Goal: Information Seeking & Learning: Find specific fact

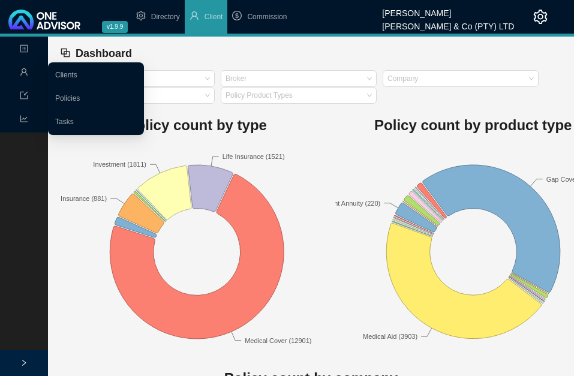
click at [65, 74] on link "Clients" at bounding box center [66, 75] width 22 height 8
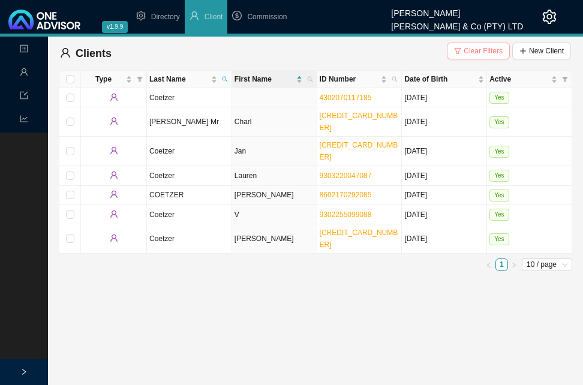
click at [481, 50] on span "Clear Filters" at bounding box center [483, 51] width 39 height 12
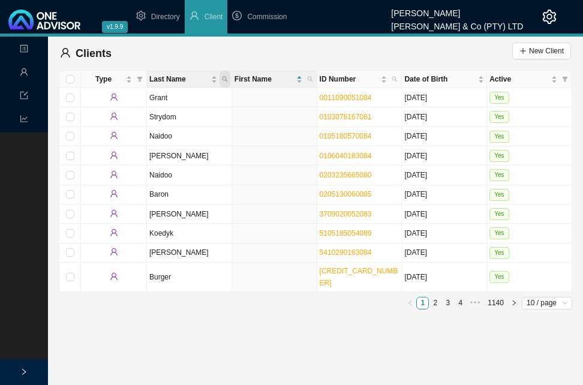
click at [226, 76] on span "Last Name" at bounding box center [224, 79] width 11 height 17
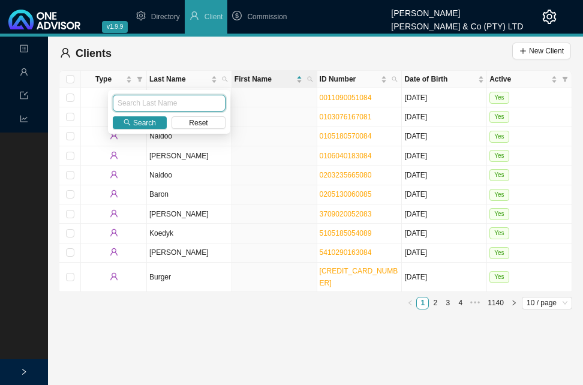
click at [197, 106] on input "text" at bounding box center [169, 103] width 113 height 17
type input "[PERSON_NAME]"
click at [148, 125] on span "Search" at bounding box center [144, 123] width 23 height 12
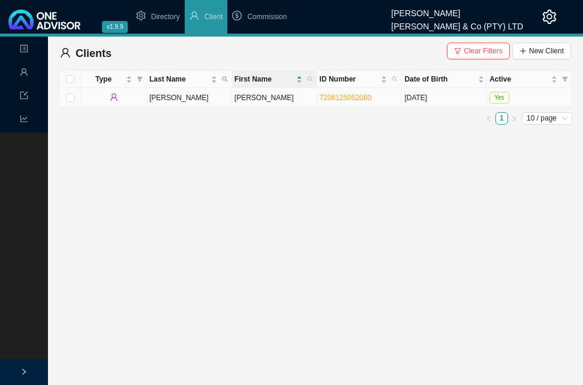
click at [260, 100] on td "[PERSON_NAME]" at bounding box center [274, 97] width 85 height 19
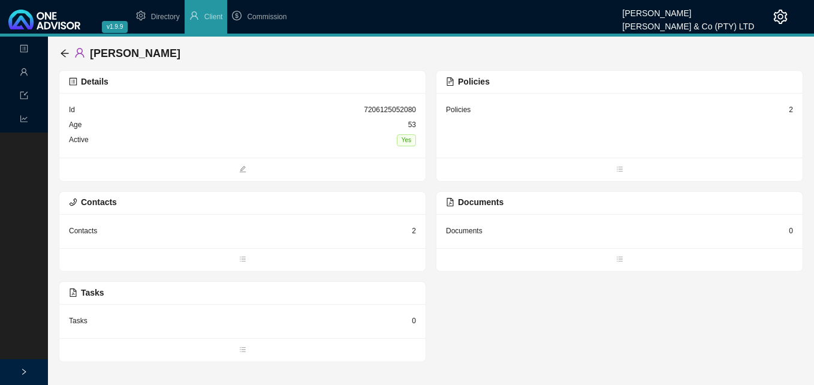
click at [582, 111] on div "2" at bounding box center [791, 110] width 4 height 12
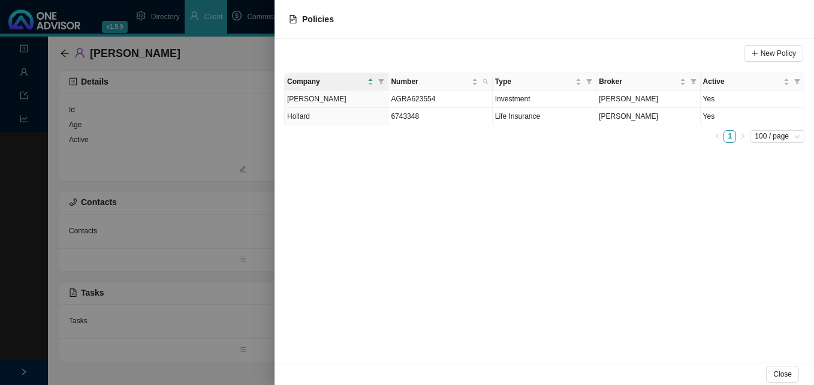
drag, startPoint x: 249, startPoint y: 191, endPoint x: 154, endPoint y: 119, distance: 119.5
click at [246, 188] on div at bounding box center [407, 192] width 814 height 385
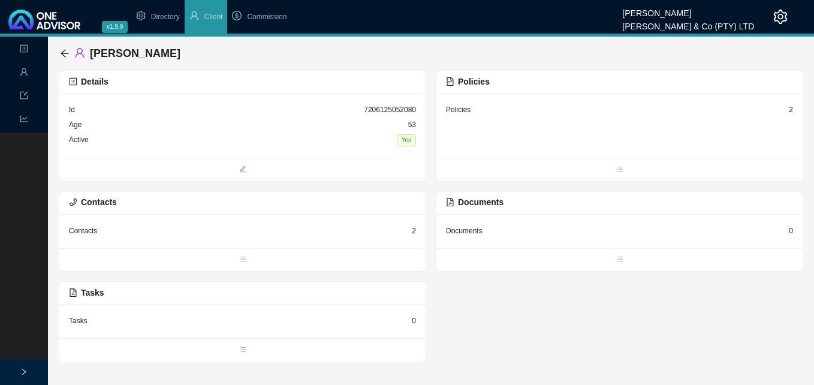
click at [59, 49] on div "[PERSON_NAME]" at bounding box center [431, 54] width 745 height 34
click at [69, 53] on icon "arrow-left" at bounding box center [65, 54] width 10 height 10
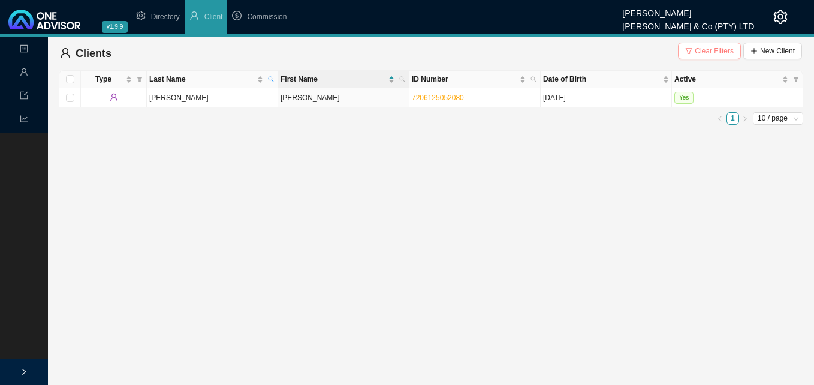
click at [582, 49] on span "Clear Filters" at bounding box center [714, 51] width 39 height 12
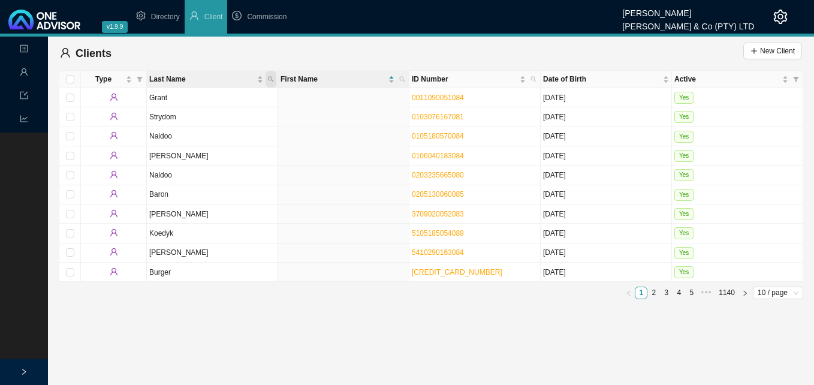
click at [272, 75] on span "Last Name" at bounding box center [271, 79] width 11 height 17
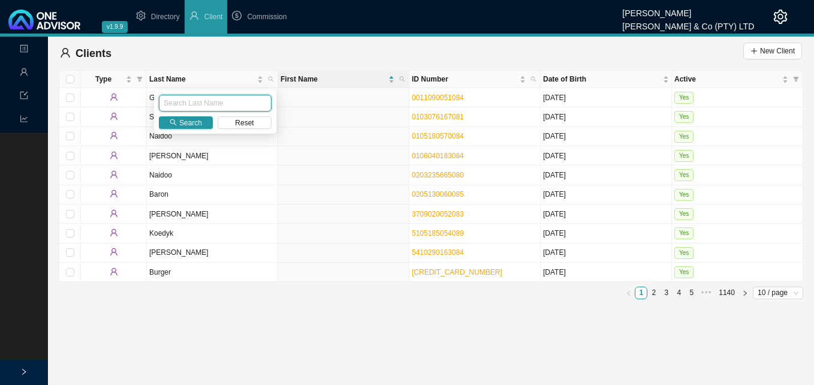
click at [244, 101] on input "text" at bounding box center [215, 103] width 113 height 17
type input "cassim"
click at [186, 125] on span "Search" at bounding box center [190, 123] width 23 height 12
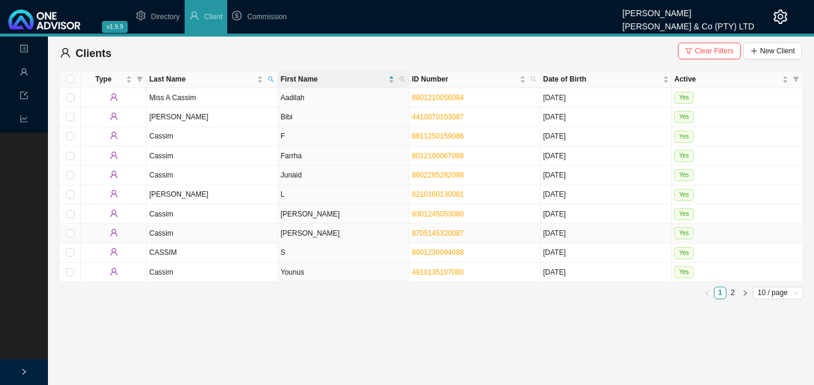
click at [313, 234] on td "[PERSON_NAME]" at bounding box center [343, 233] width 131 height 19
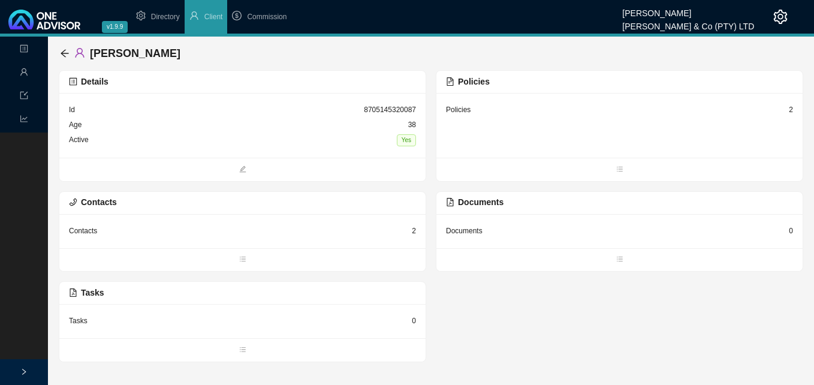
click at [582, 111] on div "2" at bounding box center [791, 110] width 4 height 12
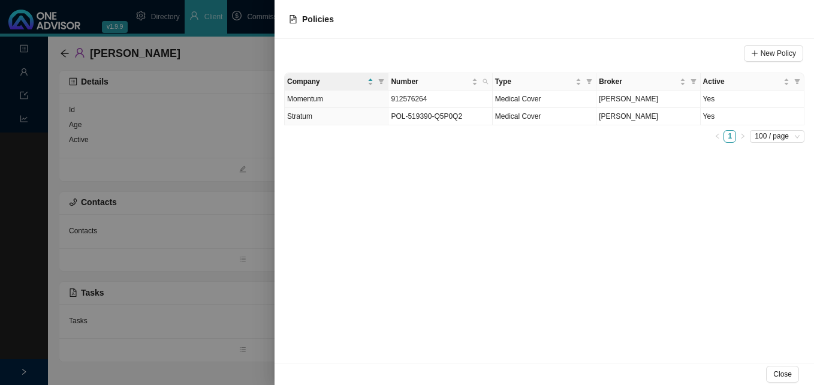
click at [242, 161] on div at bounding box center [407, 192] width 814 height 385
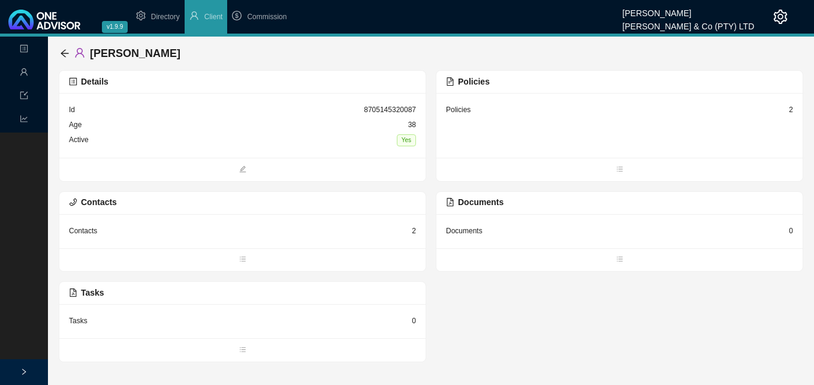
click at [59, 51] on div "[PERSON_NAME]" at bounding box center [431, 54] width 745 height 34
click at [65, 51] on icon "arrow-left" at bounding box center [65, 54] width 10 height 10
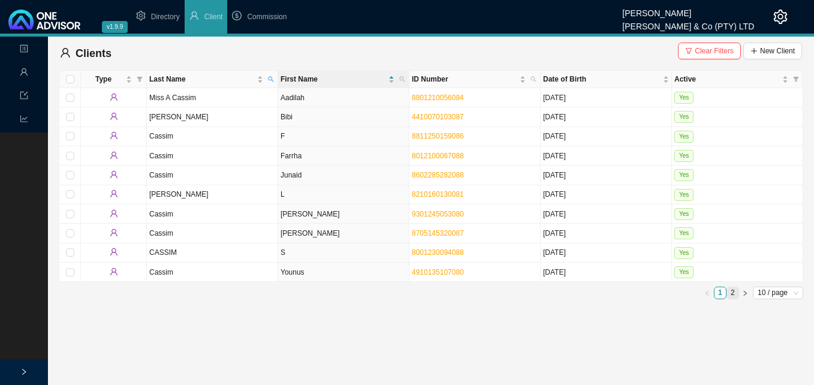
click at [582, 292] on link "2" at bounding box center [732, 292] width 11 height 11
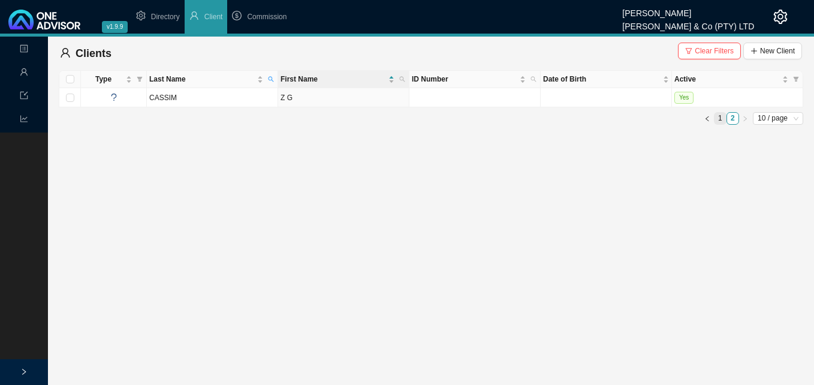
click at [582, 118] on link "1" at bounding box center [720, 118] width 11 height 11
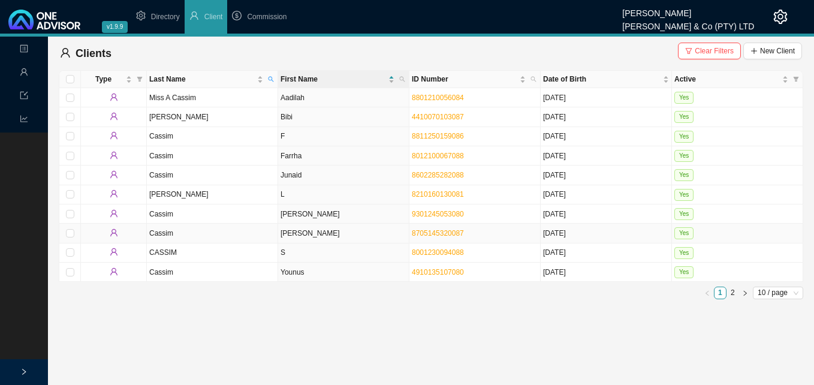
click at [315, 234] on td "[PERSON_NAME]" at bounding box center [343, 233] width 131 height 19
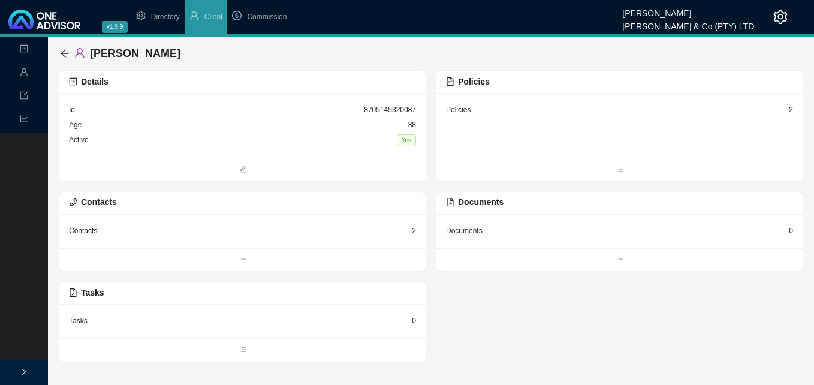
click at [582, 111] on div "2" at bounding box center [791, 110] width 4 height 12
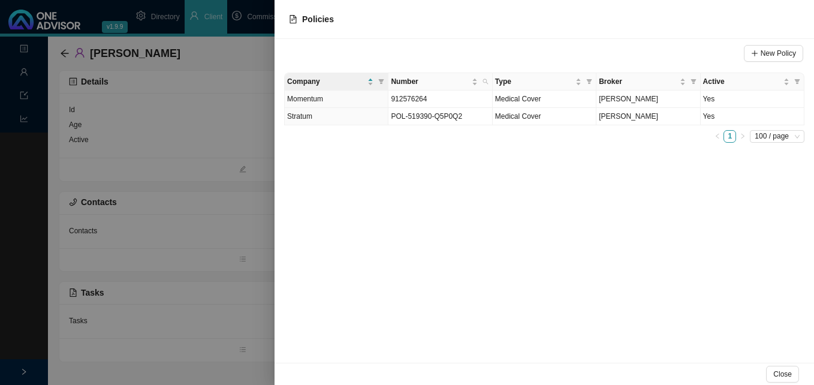
drag, startPoint x: 203, startPoint y: 260, endPoint x: 107, endPoint y: 130, distance: 161.2
click at [191, 241] on div at bounding box center [407, 192] width 814 height 385
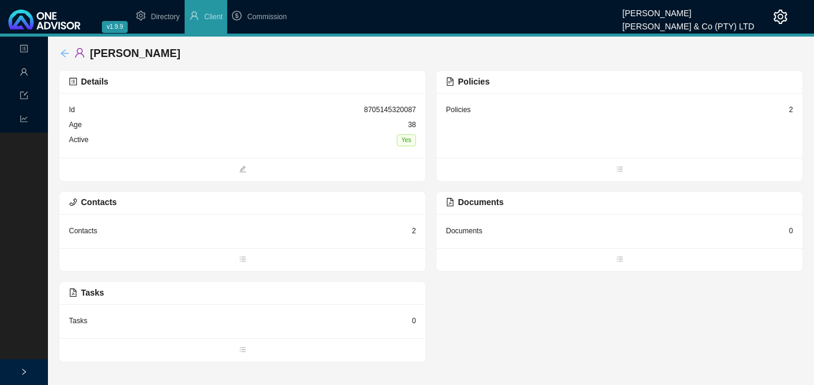
click at [66, 53] on icon "arrow-left" at bounding box center [65, 54] width 10 height 10
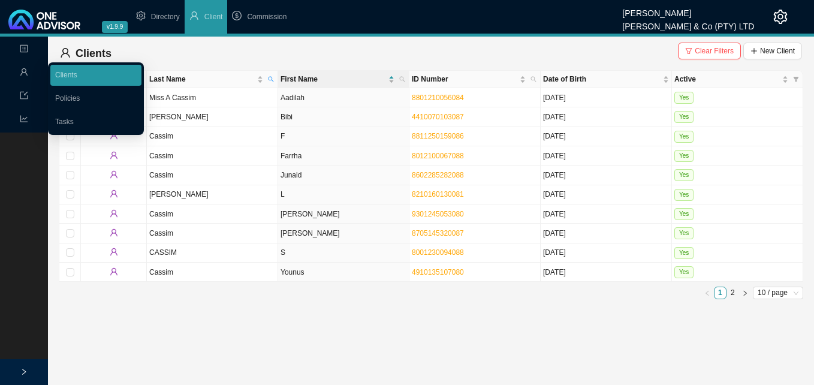
click at [62, 96] on link "Policies" at bounding box center [67, 98] width 25 height 8
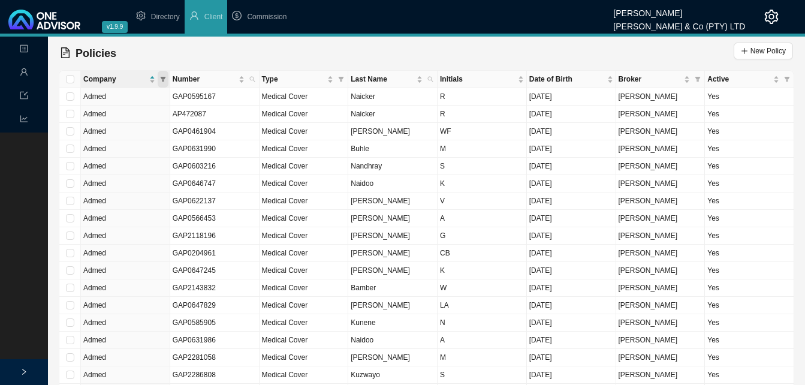
click at [164, 77] on icon "filter" at bounding box center [163, 79] width 6 height 6
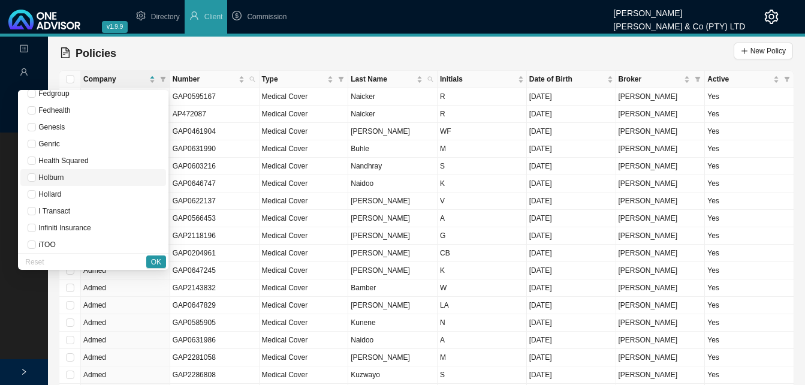
scroll to position [420, 0]
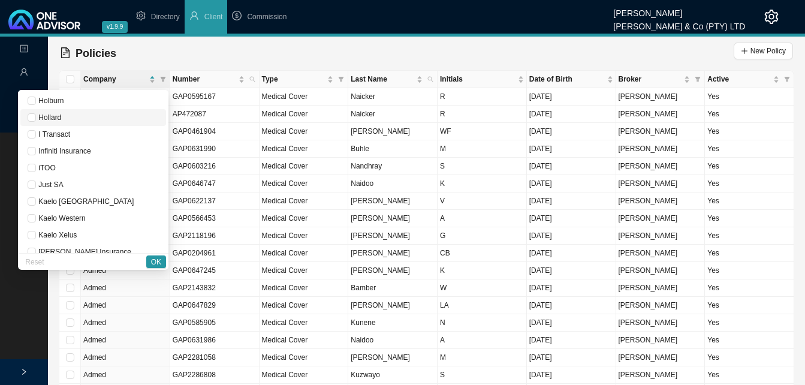
click at [88, 116] on span "Hollard" at bounding box center [93, 118] width 131 height 12
checkbox input "true"
click at [151, 260] on span "OK" at bounding box center [156, 262] width 10 height 12
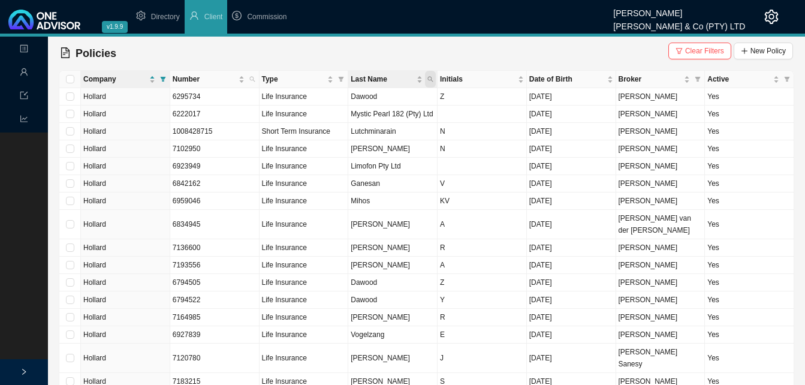
click at [429, 78] on icon "search" at bounding box center [431, 79] width 6 height 6
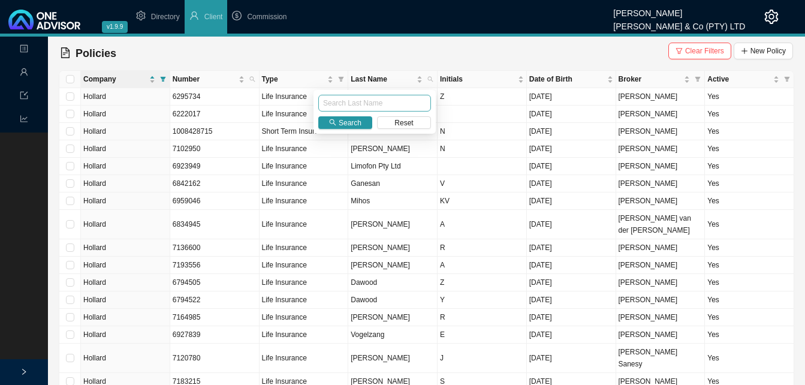
click at [395, 98] on input "text" at bounding box center [374, 103] width 113 height 17
type input "cassim"
click at [342, 122] on span "Search" at bounding box center [350, 123] width 23 height 12
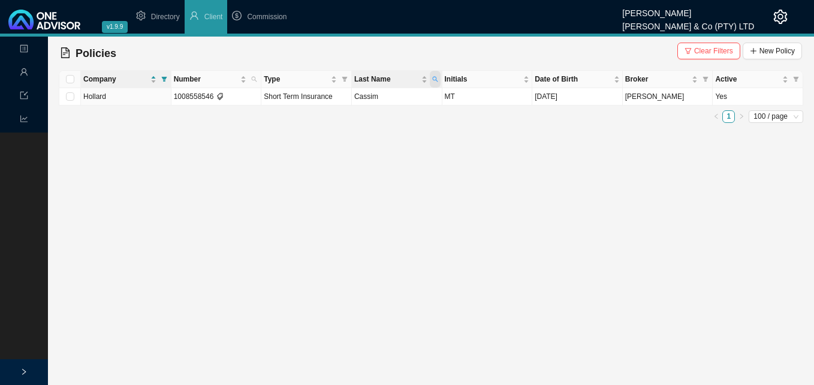
click at [435, 76] on span "Last Name" at bounding box center [435, 79] width 11 height 17
click at [405, 121] on span "Reset" at bounding box center [408, 123] width 19 height 12
click at [409, 122] on span "Reset" at bounding box center [408, 123] width 19 height 12
click at [290, 142] on main "Landing Management Data Reports Policies Clear Filters New Policy Company Numbe…" at bounding box center [407, 211] width 814 height 348
click at [582, 49] on icon "filter" at bounding box center [688, 50] width 7 height 7
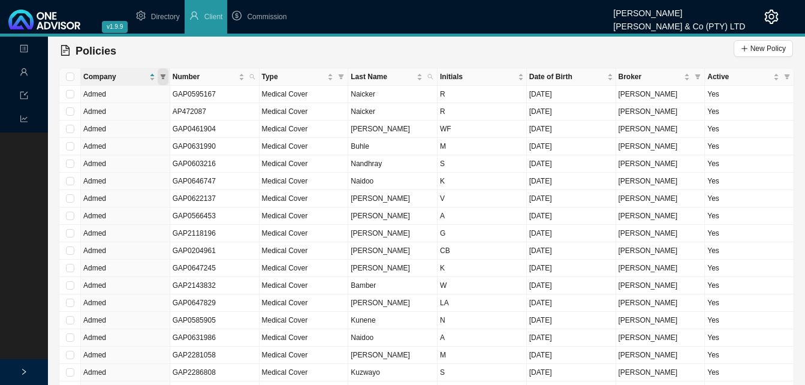
scroll to position [0, 0]
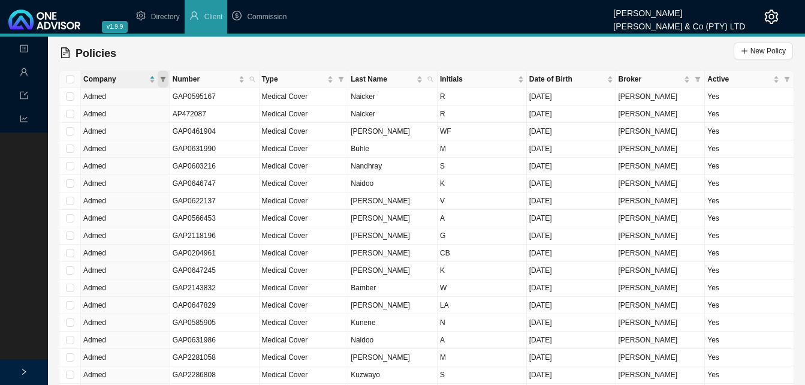
click at [163, 78] on icon "filter" at bounding box center [162, 79] width 5 height 5
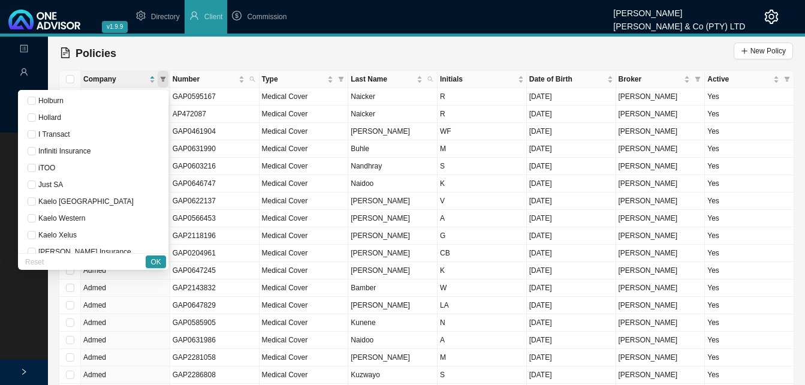
scroll to position [396, 0]
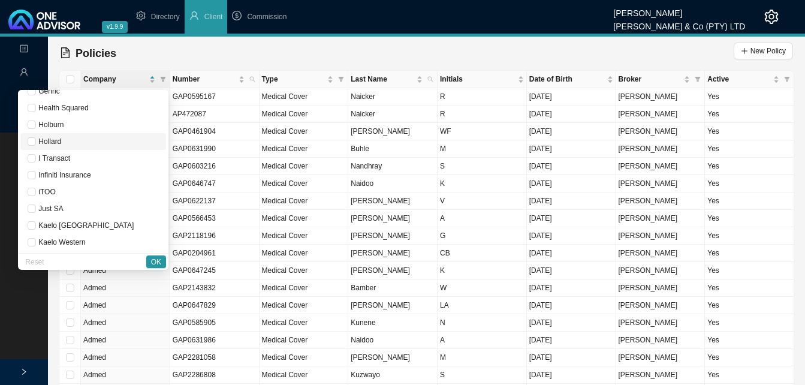
click at [100, 142] on span "Hollard" at bounding box center [93, 142] width 131 height 12
checkbox input "true"
click at [158, 261] on span "OK" at bounding box center [156, 262] width 10 height 12
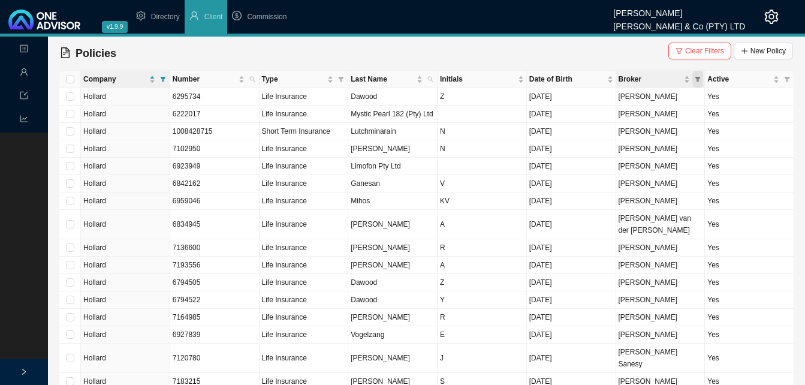
click at [582, 76] on icon "filter" at bounding box center [698, 79] width 6 height 6
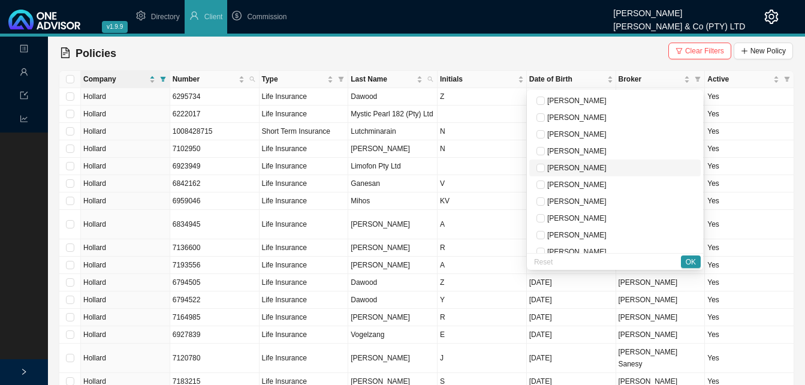
click at [582, 170] on span "[PERSON_NAME]" at bounding box center [576, 168] width 62 height 8
checkbox input "true"
click at [582, 259] on span "OK" at bounding box center [691, 262] width 10 height 12
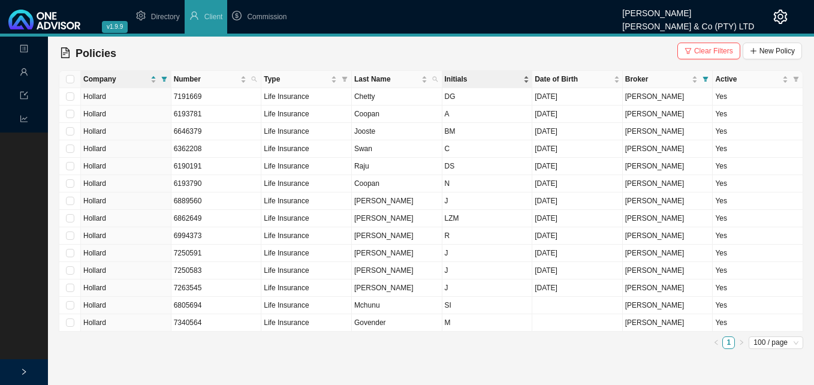
click at [526, 79] on div "Initials" at bounding box center [487, 79] width 85 height 12
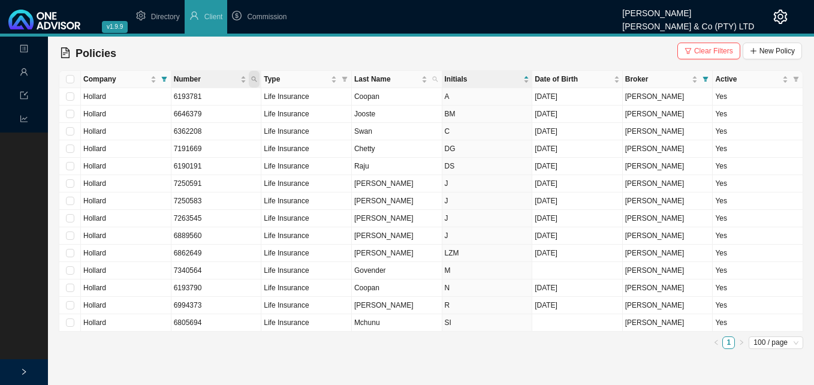
click at [253, 78] on icon "search" at bounding box center [254, 79] width 6 height 6
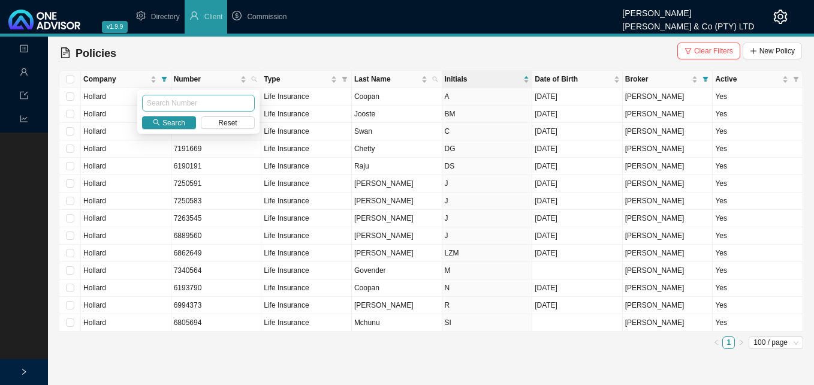
click at [184, 103] on input "text" at bounding box center [198, 103] width 113 height 17
type input "6880560"
click at [173, 120] on span "Search" at bounding box center [174, 123] width 23 height 12
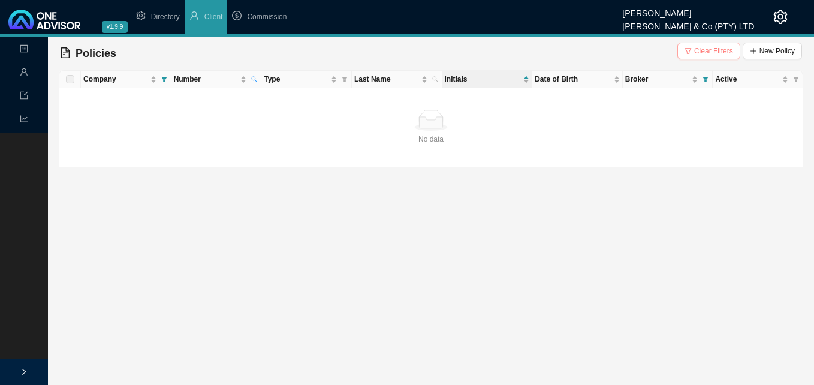
click at [582, 47] on span "Clear Filters" at bounding box center [713, 51] width 39 height 12
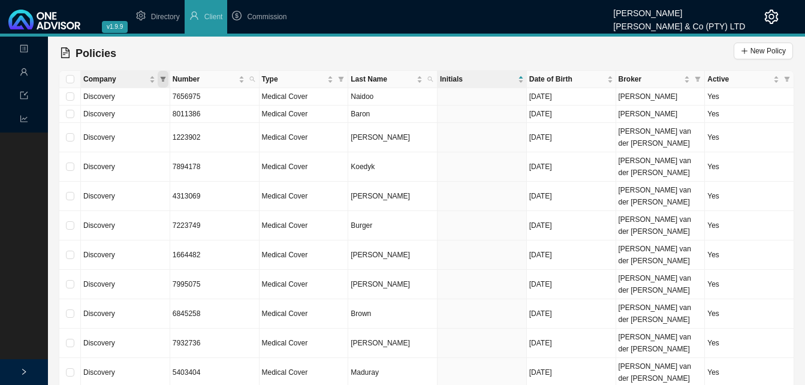
click at [164, 77] on icon "filter" at bounding box center [162, 79] width 5 height 5
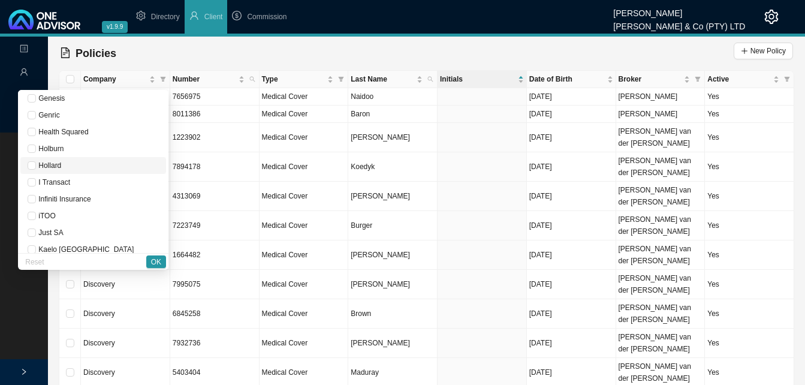
click at [99, 167] on span "Hollard" at bounding box center [93, 166] width 131 height 12
checkbox input "true"
click at [154, 259] on span "OK" at bounding box center [156, 262] width 10 height 12
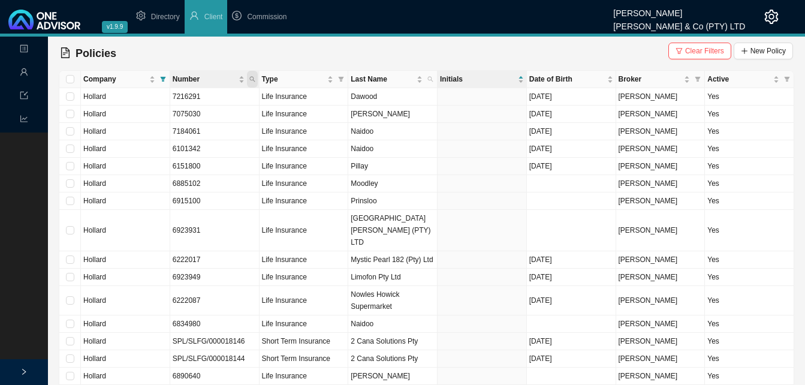
click at [248, 76] on span "Number" at bounding box center [252, 79] width 11 height 17
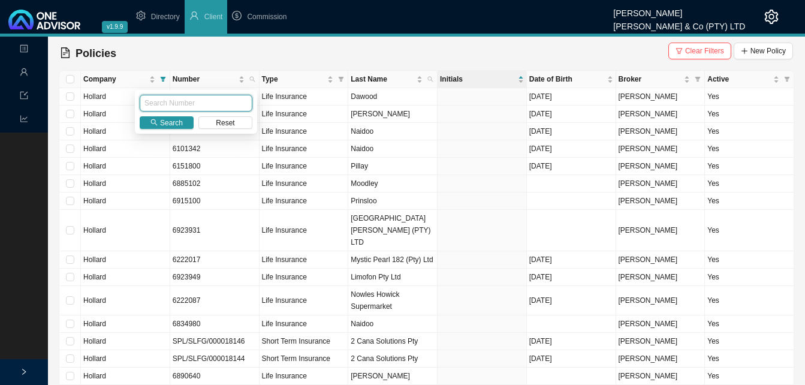
click at [207, 101] on input "text" at bounding box center [196, 103] width 113 height 17
type input "6889560"
click at [161, 125] on span "Search" at bounding box center [171, 123] width 23 height 12
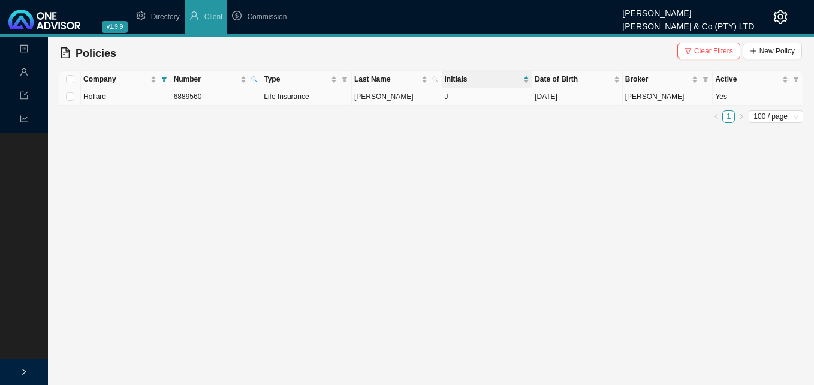
click at [396, 100] on td "[PERSON_NAME]" at bounding box center [397, 96] width 91 height 17
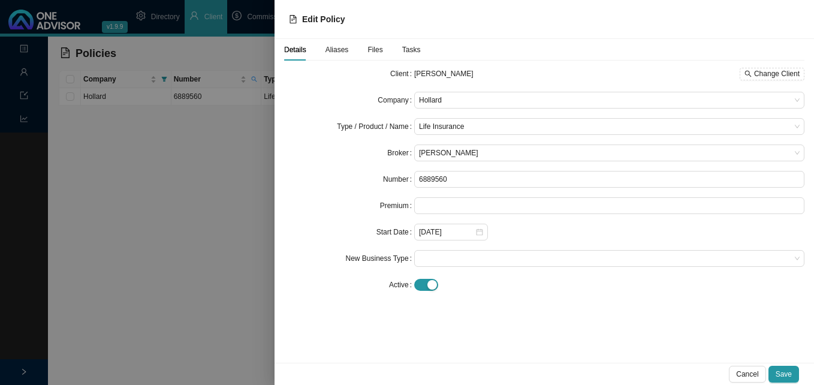
click at [220, 276] on div at bounding box center [407, 192] width 814 height 385
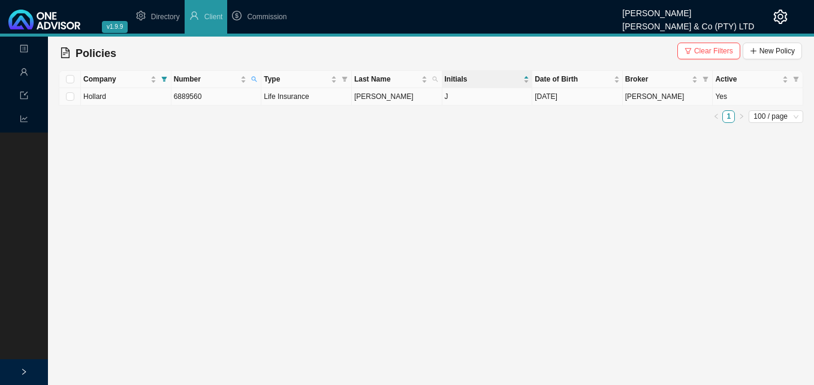
click at [330, 102] on td "Life Insurance" at bounding box center [306, 96] width 91 height 17
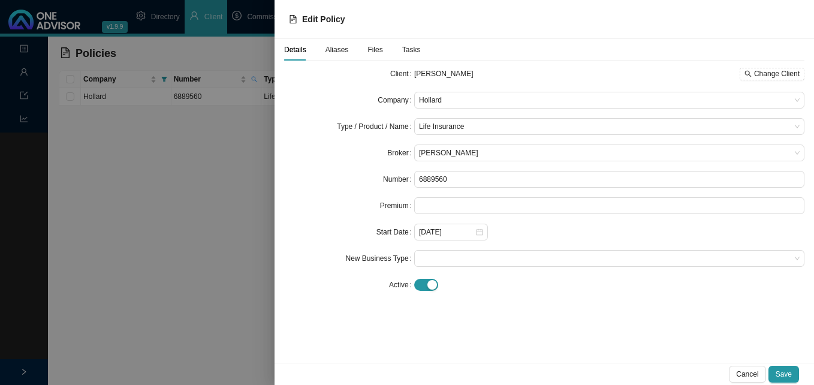
click at [231, 207] on div at bounding box center [407, 192] width 814 height 385
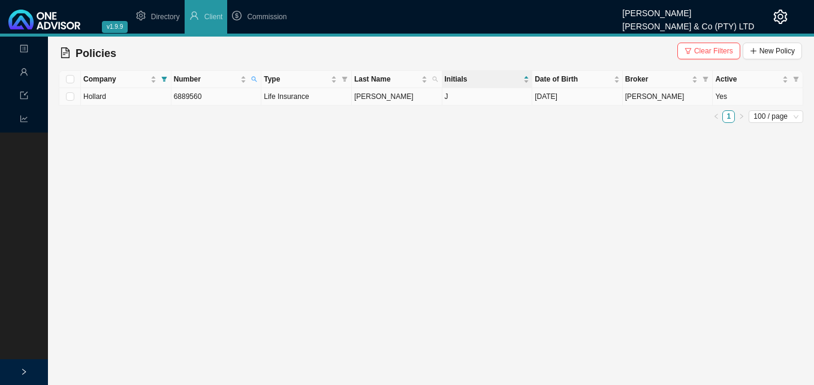
click at [582, 97] on span "[PERSON_NAME]" at bounding box center [654, 96] width 59 height 8
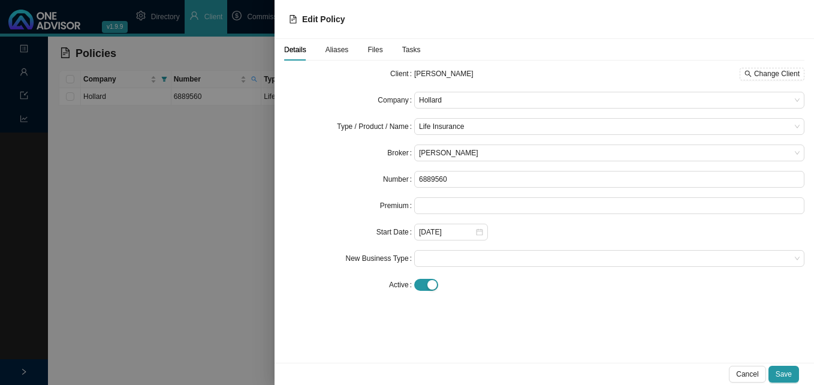
drag, startPoint x: 333, startPoint y: 121, endPoint x: 299, endPoint y: 121, distance: 34.2
click at [324, 121] on div "Type / Product / Name" at bounding box center [349, 126] width 130 height 17
click at [225, 118] on div at bounding box center [407, 192] width 814 height 385
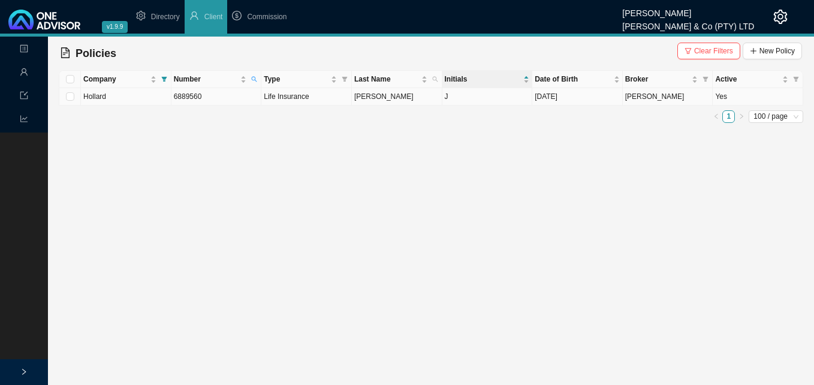
click at [266, 100] on span "Life Insurance" at bounding box center [286, 96] width 45 height 8
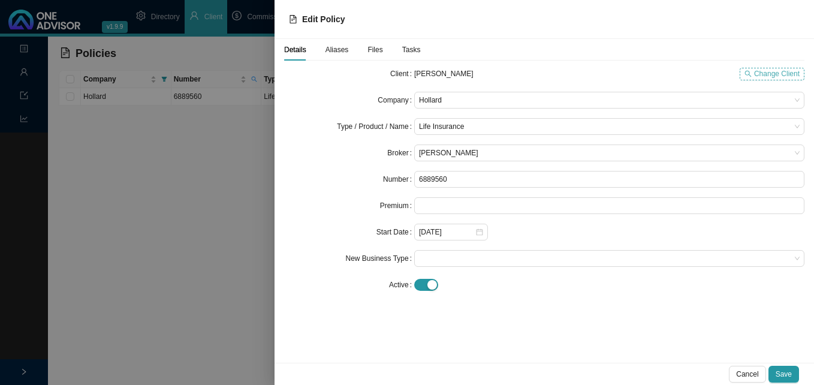
click at [582, 74] on span "Change Client" at bounding box center [777, 74] width 46 height 12
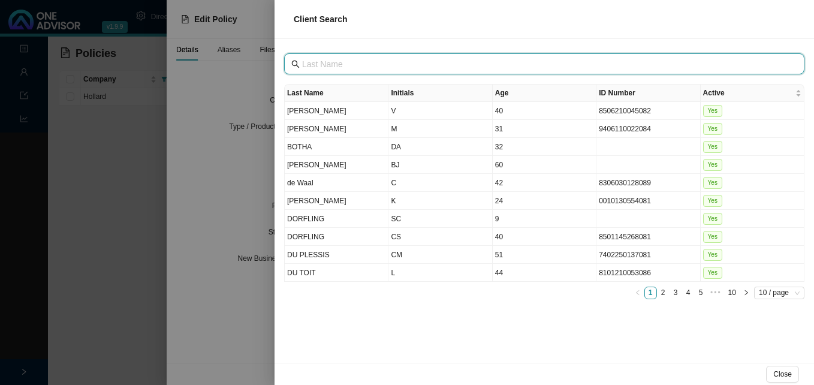
click at [330, 62] on input "text" at bounding box center [545, 64] width 487 height 13
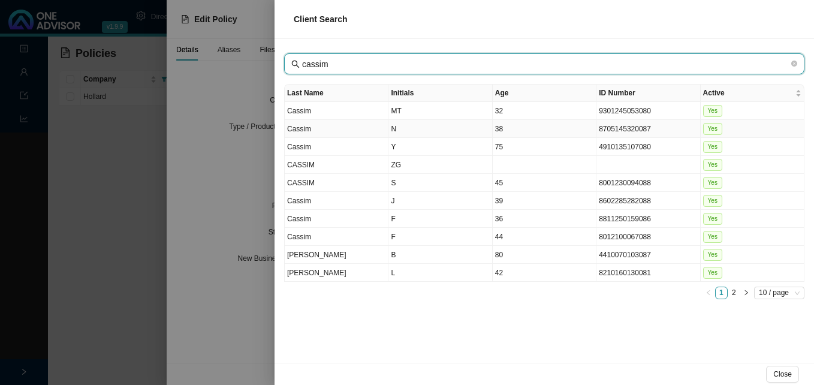
type input "cassim"
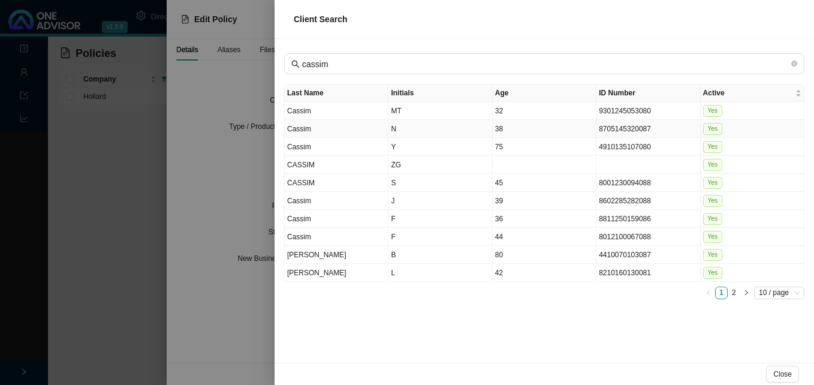
click at [443, 131] on td "N" at bounding box center [441, 129] width 104 height 18
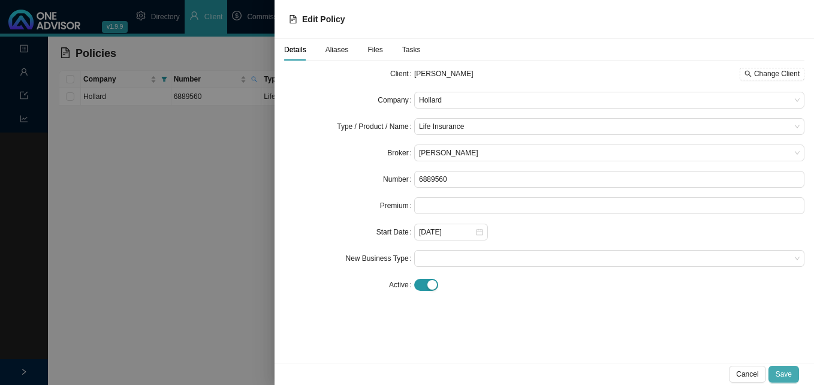
click at [582, 372] on span "Save" at bounding box center [784, 374] width 16 height 12
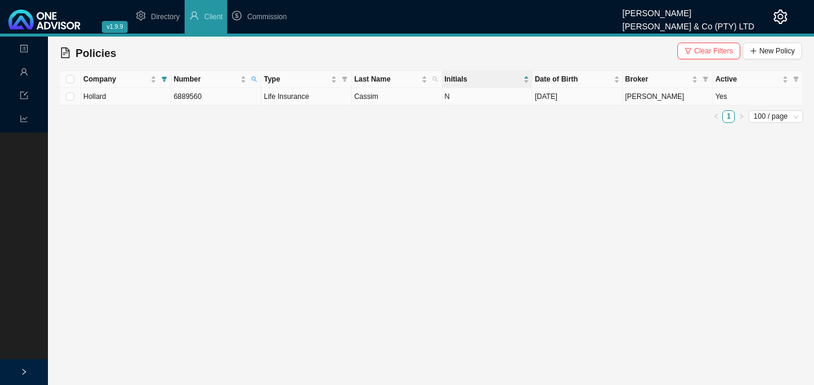
click at [322, 102] on td "Life Insurance" at bounding box center [306, 96] width 91 height 17
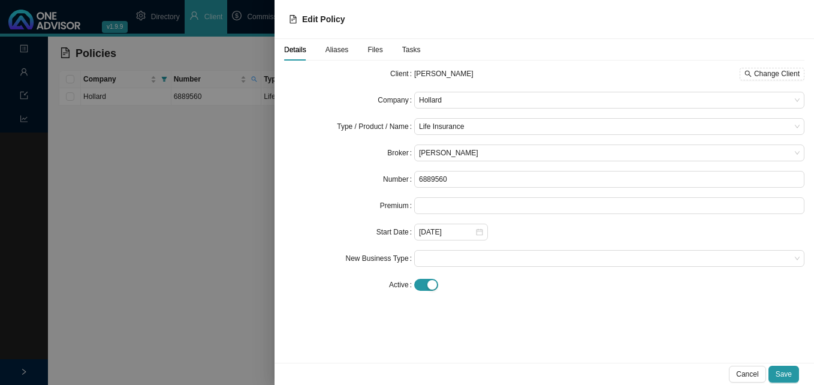
click at [198, 158] on div at bounding box center [407, 192] width 814 height 385
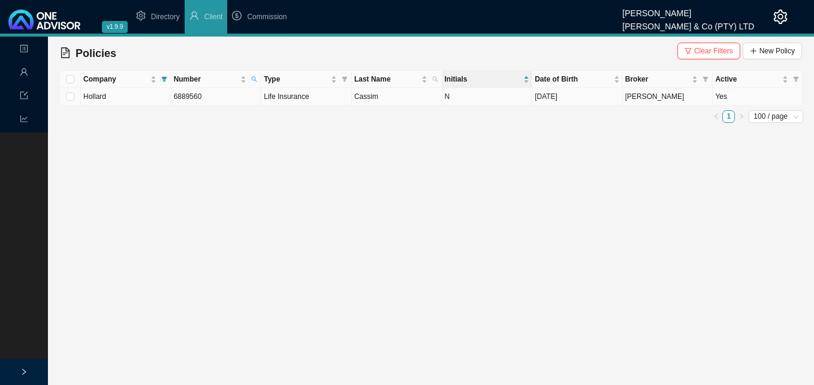
click at [304, 101] on span "Life Insurance" at bounding box center [286, 96] width 45 height 8
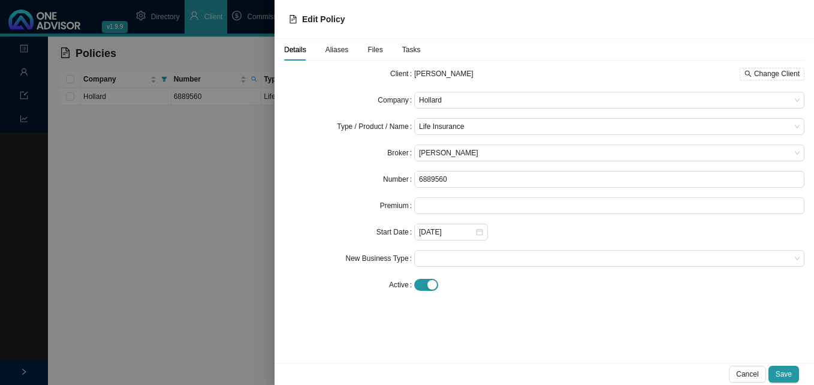
click at [200, 109] on div at bounding box center [407, 192] width 814 height 385
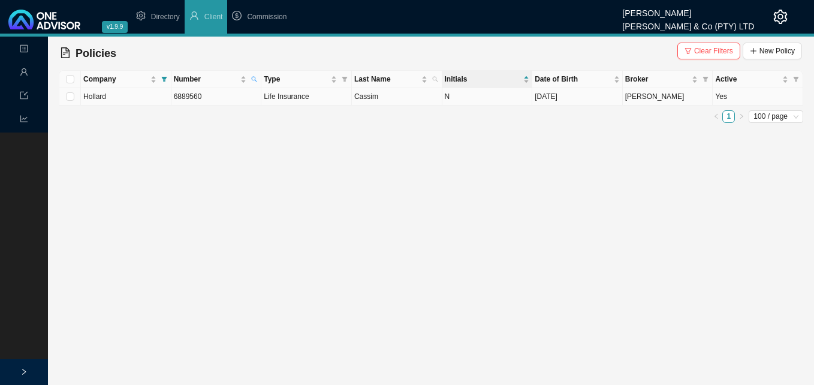
click at [193, 94] on span "6889560" at bounding box center [188, 96] width 28 height 8
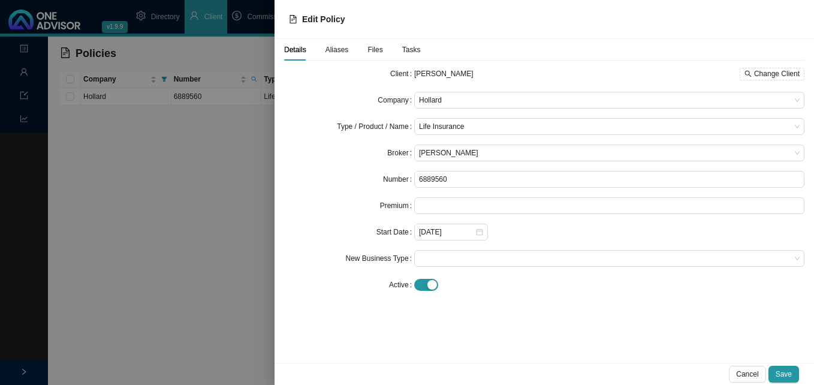
click at [179, 83] on div at bounding box center [407, 192] width 814 height 385
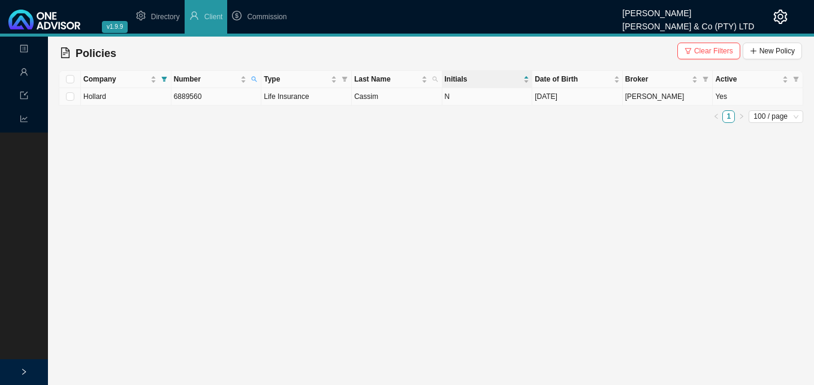
click at [188, 97] on span "6889560" at bounding box center [188, 96] width 28 height 8
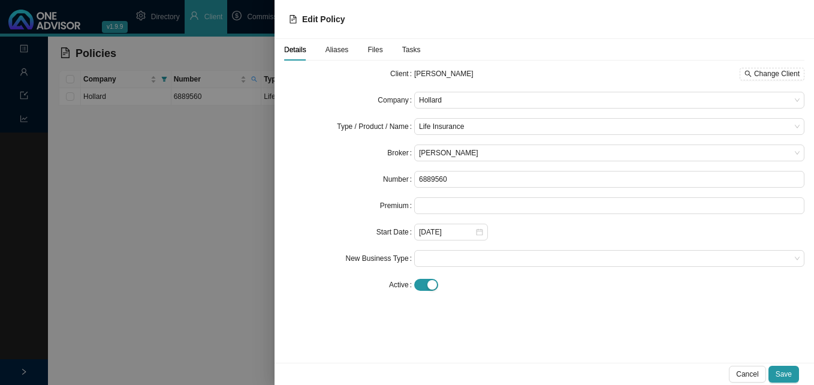
click at [212, 248] on div at bounding box center [407, 192] width 814 height 385
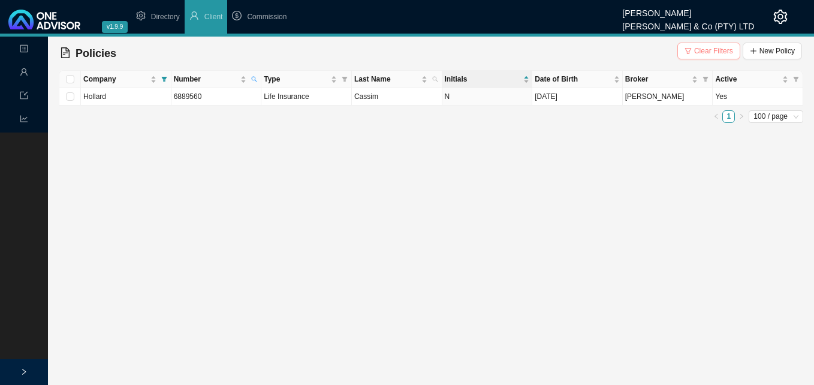
click at [582, 46] on button "Clear Filters" at bounding box center [709, 51] width 63 height 17
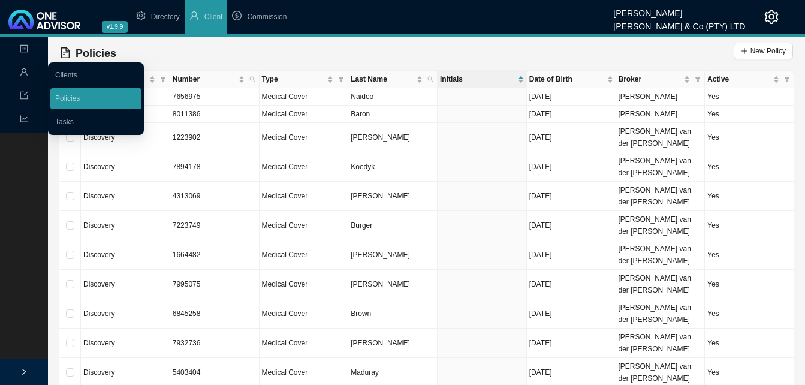
drag, startPoint x: 19, startPoint y: 71, endPoint x: 35, endPoint y: 70, distance: 16.2
click at [21, 71] on div "Management" at bounding box center [23, 72] width 43 height 21
click at [77, 72] on link "Clients" at bounding box center [66, 75] width 22 height 8
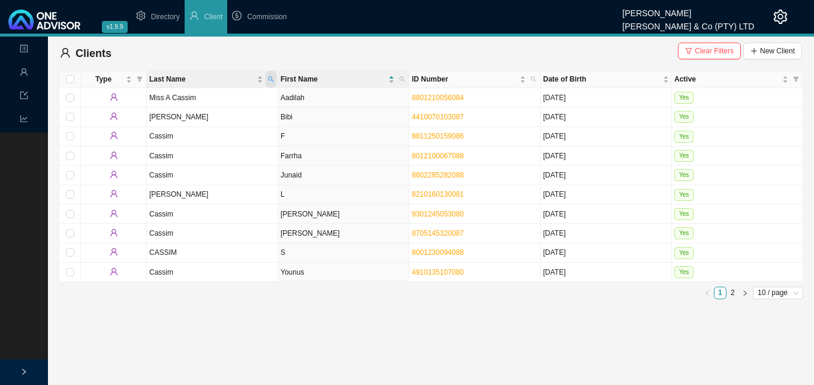
click at [270, 78] on icon "search" at bounding box center [271, 79] width 6 height 6
click at [582, 52] on span "Clear Filters" at bounding box center [714, 51] width 39 height 12
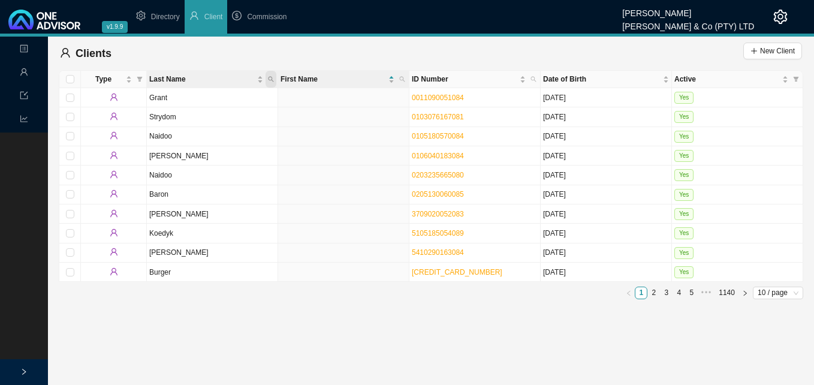
click at [272, 77] on icon "search" at bounding box center [271, 79] width 6 height 6
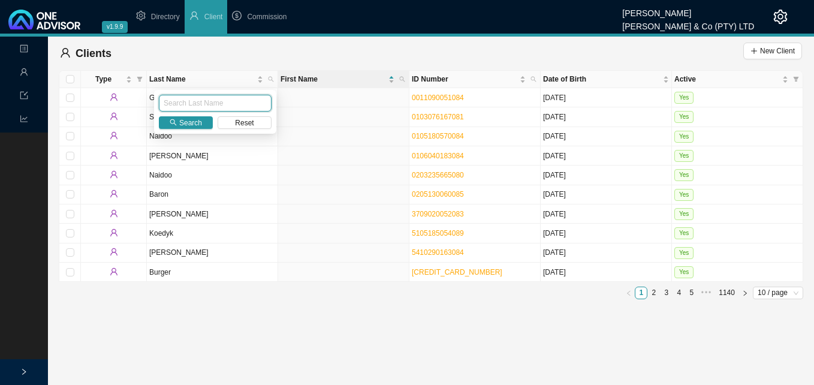
click at [239, 104] on input "text" at bounding box center [215, 103] width 113 height 17
type input "B"
type input "Naidoo"
click at [185, 122] on span "Search" at bounding box center [190, 123] width 23 height 12
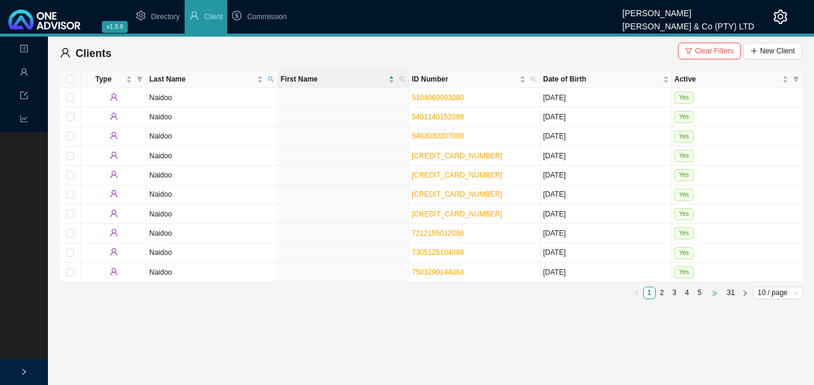
click at [582, 294] on span "•••" at bounding box center [714, 293] width 17 height 13
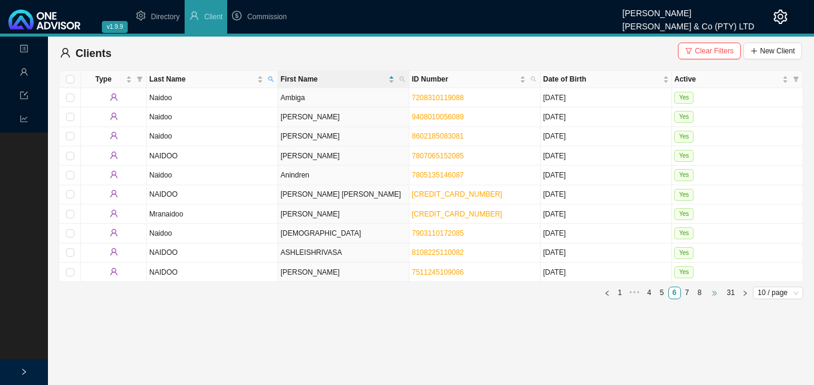
click at [582, 293] on span "•••" at bounding box center [714, 293] width 17 height 13
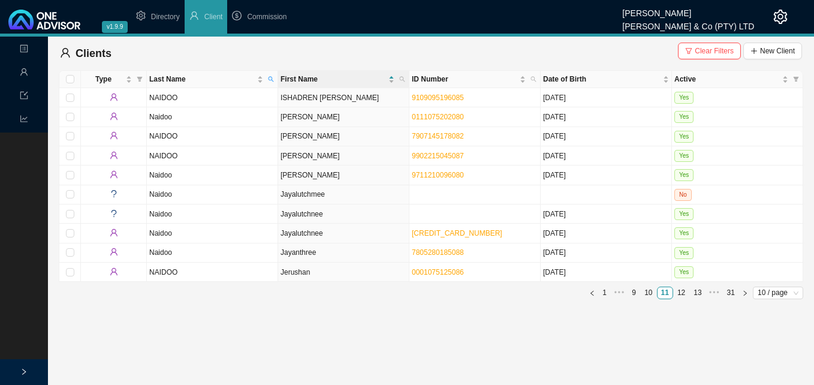
click at [582, 293] on span "•••" at bounding box center [714, 293] width 17 height 13
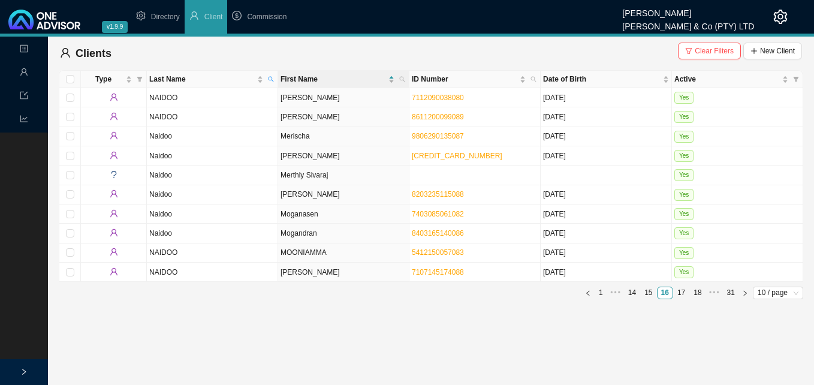
click at [582, 293] on span "•••" at bounding box center [714, 293] width 17 height 13
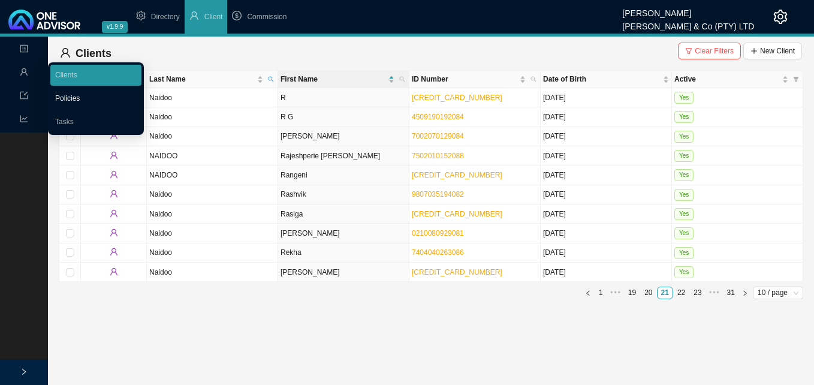
click at [61, 94] on link "Policies" at bounding box center [67, 98] width 25 height 8
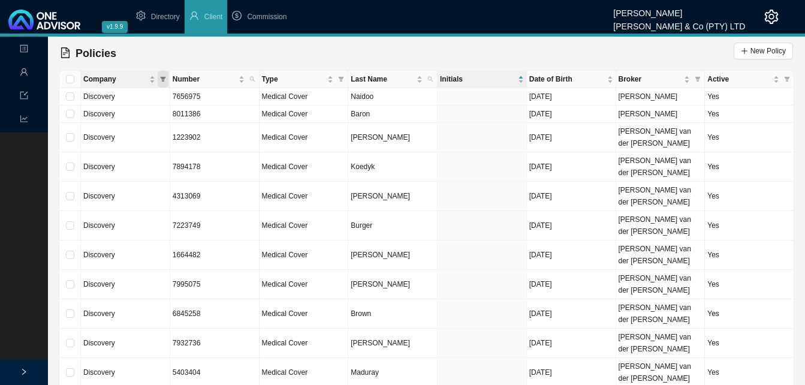
click at [163, 79] on icon "filter" at bounding box center [162, 79] width 5 height 5
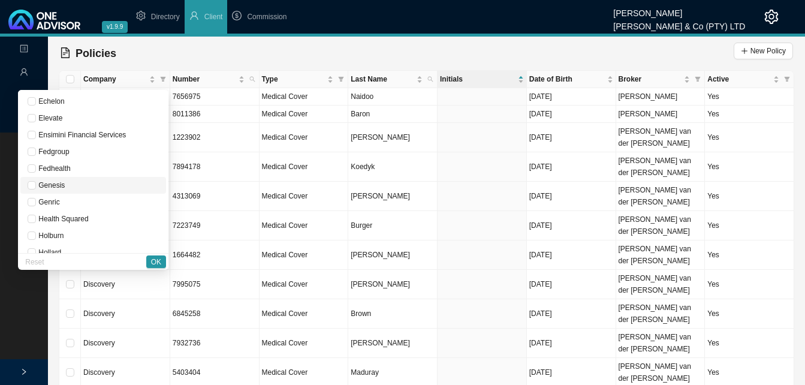
scroll to position [300, 0]
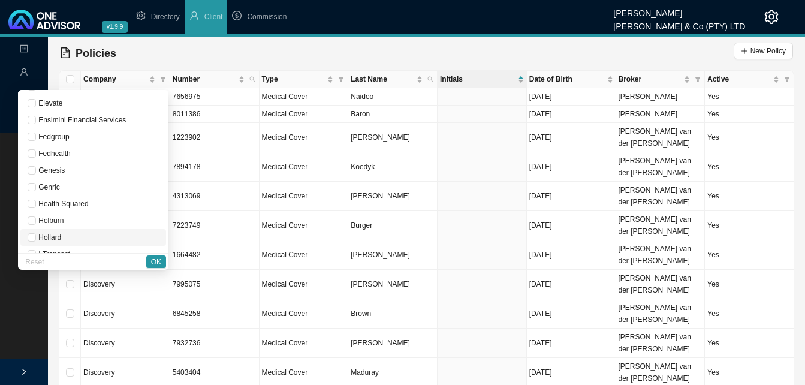
click at [91, 234] on span "Hollard" at bounding box center [93, 237] width 131 height 12
checkbox input "true"
click at [157, 261] on span "OK" at bounding box center [156, 262] width 10 height 12
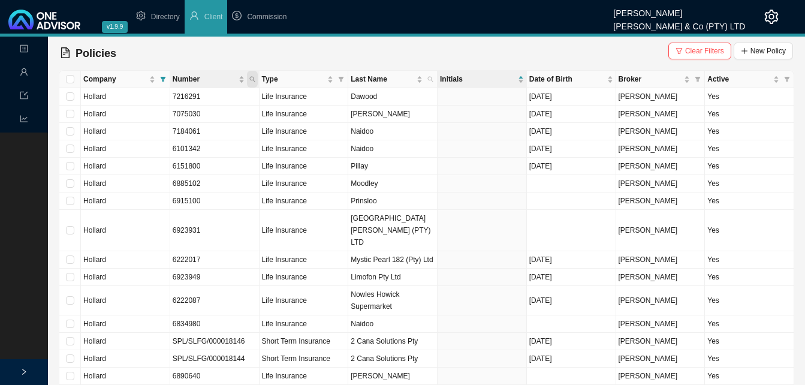
click at [254, 75] on span "Number" at bounding box center [252, 79] width 11 height 17
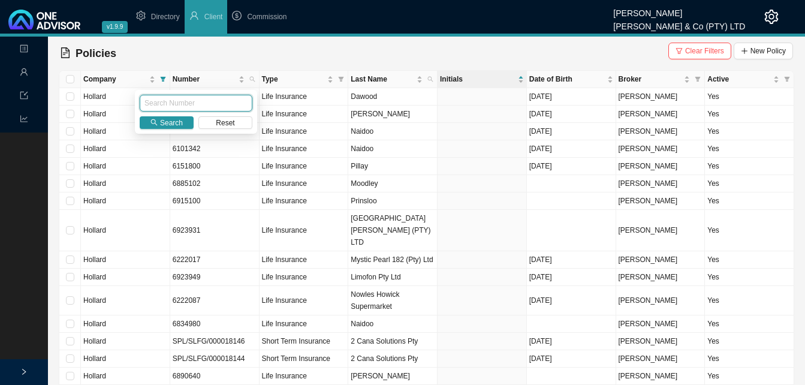
click at [240, 104] on input "text" at bounding box center [196, 103] width 113 height 17
type input "7273038"
click at [158, 119] on icon "search" at bounding box center [154, 122] width 7 height 7
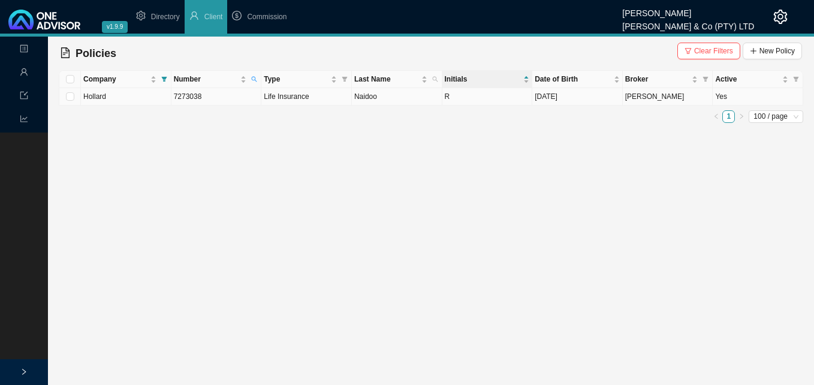
click at [233, 100] on td "7273038" at bounding box center [217, 96] width 91 height 17
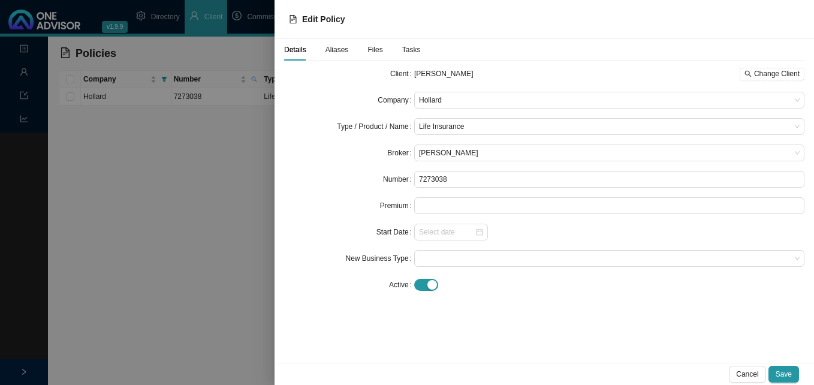
click at [242, 169] on div at bounding box center [407, 192] width 814 height 385
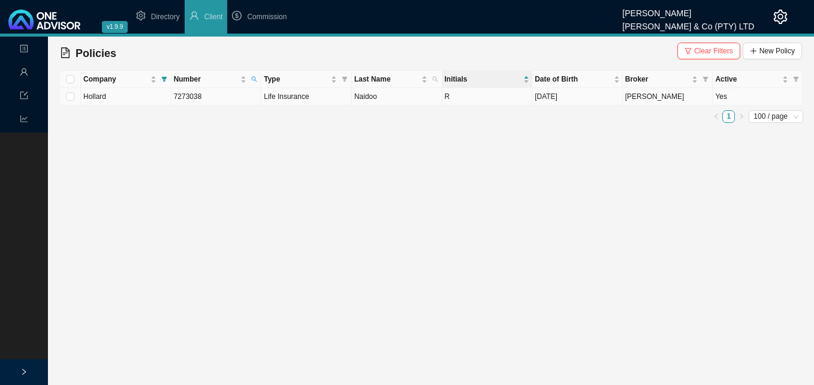
click at [131, 99] on td "Hollard" at bounding box center [126, 96] width 91 height 17
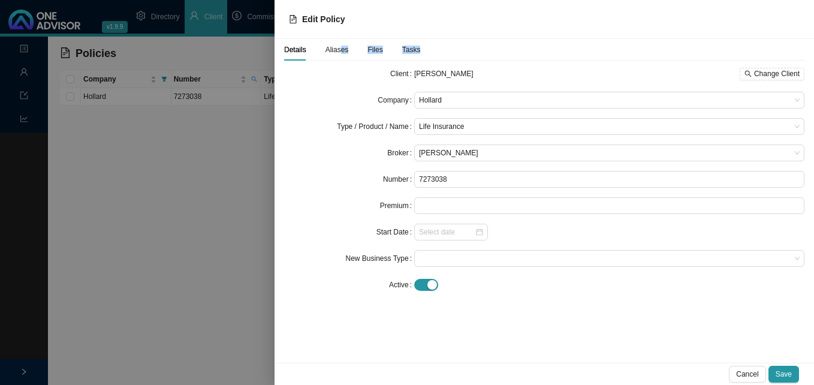
drag, startPoint x: 339, startPoint y: 47, endPoint x: 299, endPoint y: 81, distance: 52.4
click at [299, 81] on div "Details Aliases Files Tasks Client [PERSON_NAME] Change Client Company Hollard …" at bounding box center [544, 171] width 520 height 264
drag, startPoint x: 299, startPoint y: 81, endPoint x: 243, endPoint y: 121, distance: 67.9
click at [243, 121] on div at bounding box center [407, 192] width 814 height 385
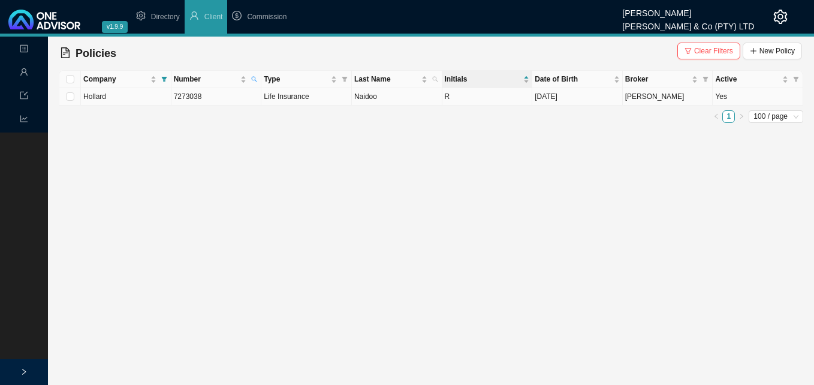
click at [237, 101] on td "7273038" at bounding box center [217, 96] width 91 height 17
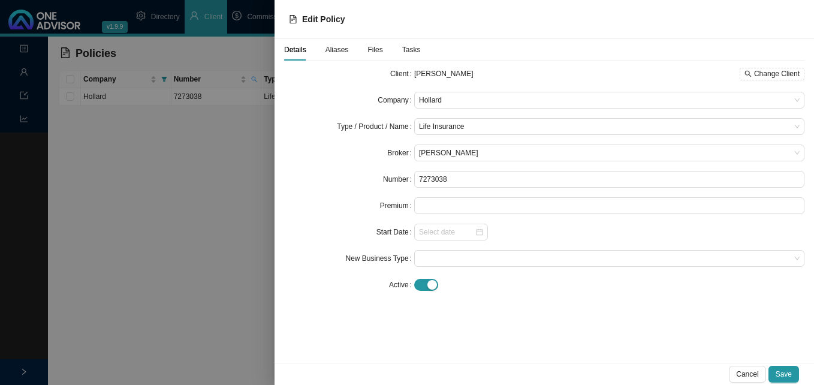
click at [192, 320] on div at bounding box center [407, 192] width 814 height 385
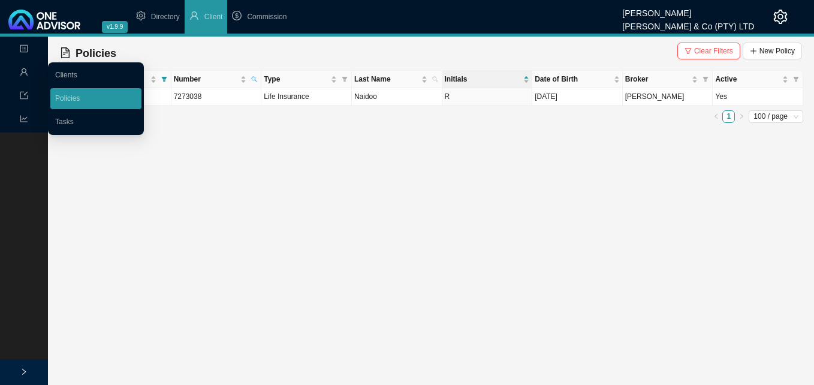
click at [20, 69] on icon "user" at bounding box center [24, 72] width 8 height 8
click at [62, 79] on link "Clients" at bounding box center [66, 75] width 22 height 8
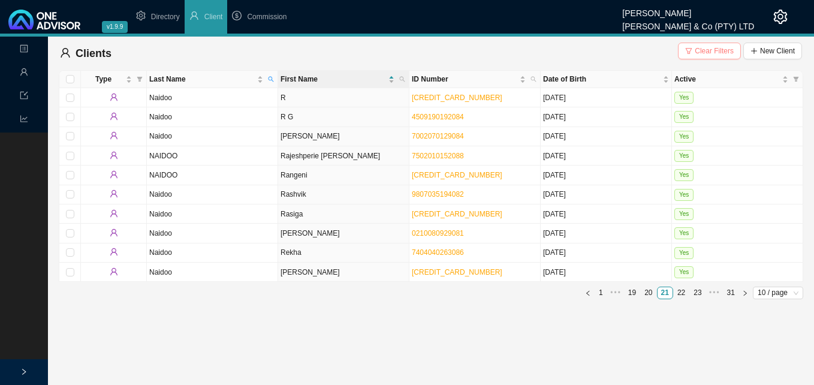
click at [582, 46] on span "Clear Filters" at bounding box center [714, 51] width 39 height 12
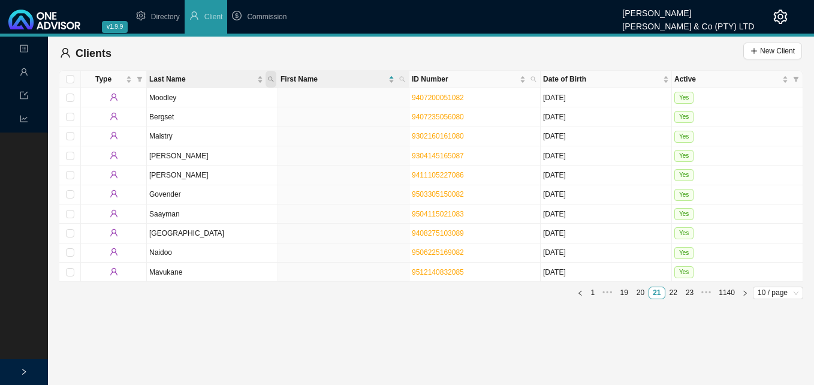
click at [269, 76] on span "Last Name" at bounding box center [271, 79] width 11 height 17
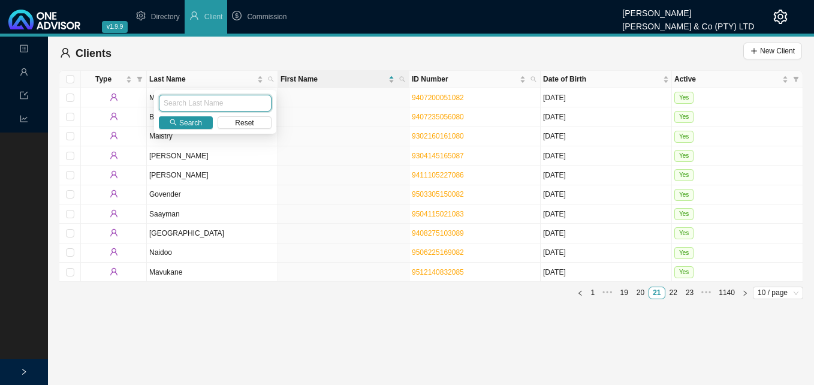
click at [263, 103] on input "text" at bounding box center [215, 103] width 113 height 17
type input "gounden"
click at [167, 118] on button "Search" at bounding box center [186, 122] width 54 height 13
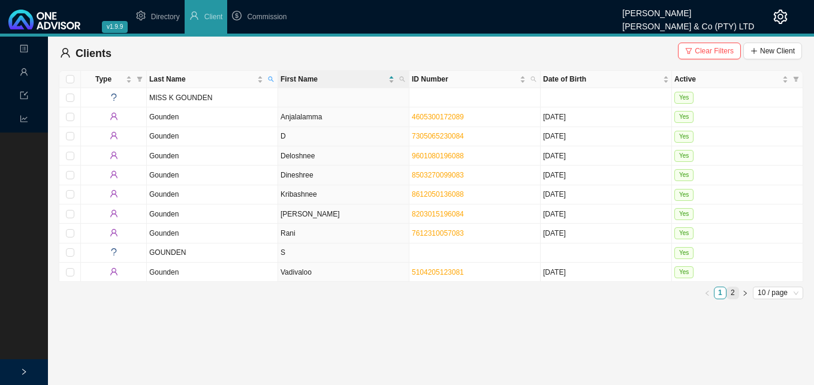
click at [582, 293] on link "2" at bounding box center [732, 292] width 11 height 11
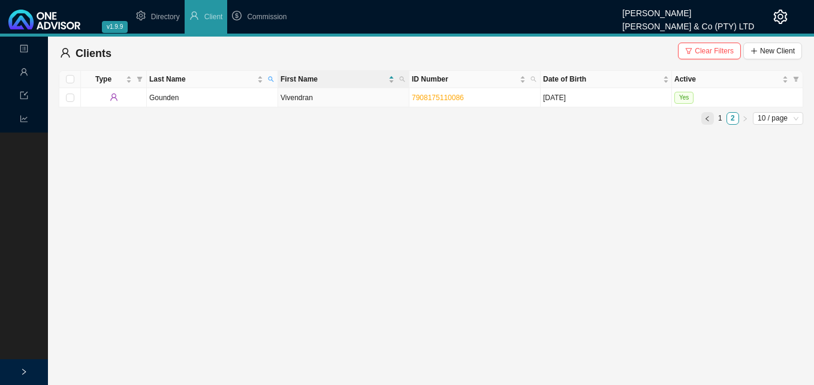
click at [582, 119] on icon "left" at bounding box center [708, 119] width 6 height 6
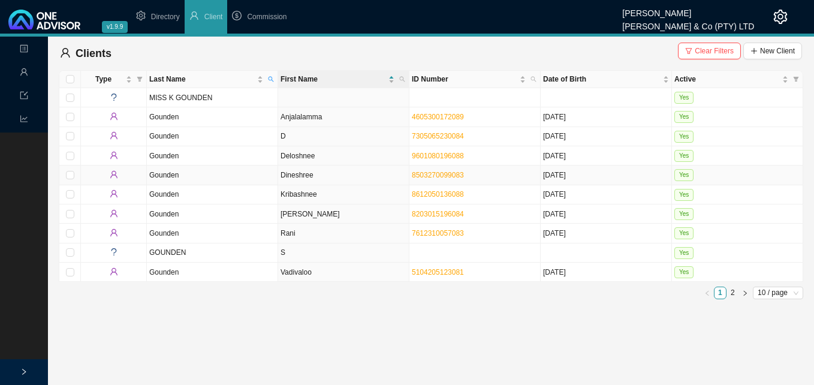
click at [347, 179] on td "Dineshree" at bounding box center [343, 175] width 131 height 19
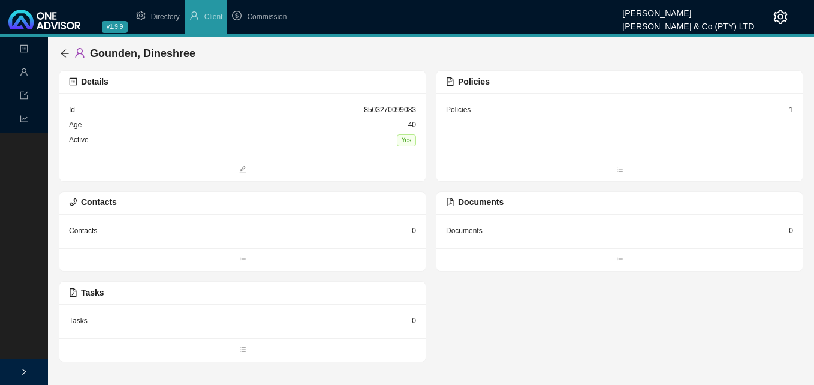
click at [582, 108] on div "1" at bounding box center [791, 110] width 4 height 12
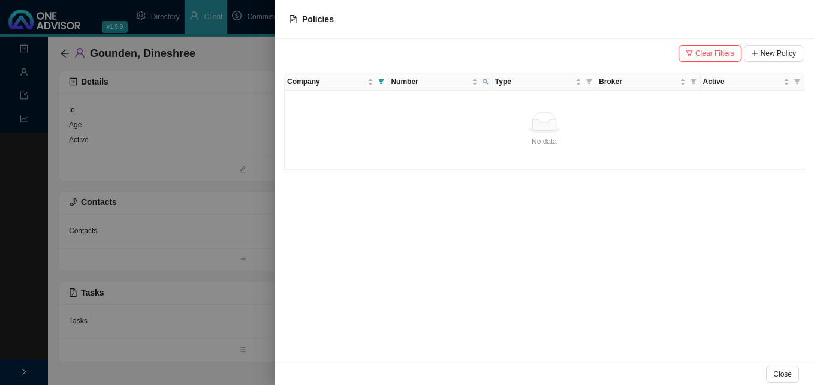
click at [179, 199] on div at bounding box center [407, 192] width 814 height 385
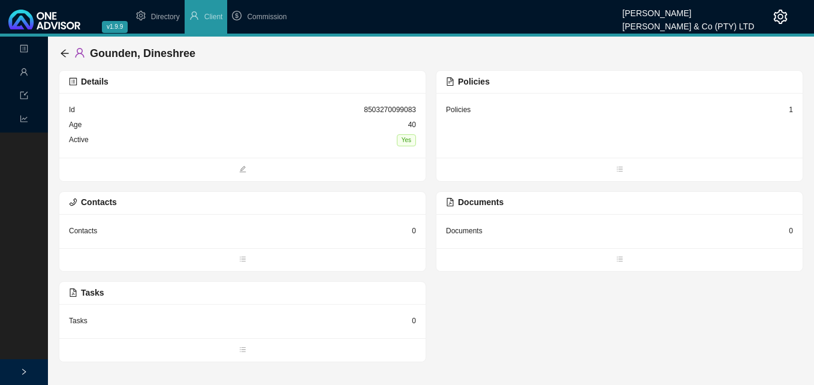
click at [59, 47] on div "Gounden, Dineshree" at bounding box center [431, 54] width 745 height 34
click at [582, 109] on div "Policies 1" at bounding box center [620, 125] width 366 height 65
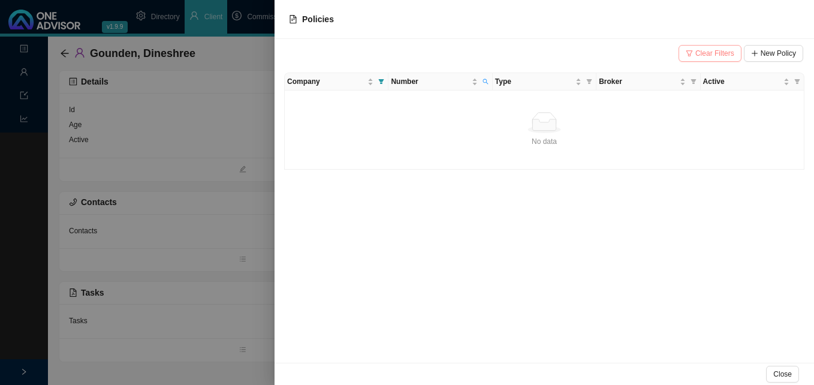
click at [582, 53] on span "Clear Filters" at bounding box center [715, 53] width 39 height 12
drag, startPoint x: 226, startPoint y: 124, endPoint x: 176, endPoint y: 112, distance: 51.2
click at [218, 122] on div at bounding box center [407, 192] width 814 height 385
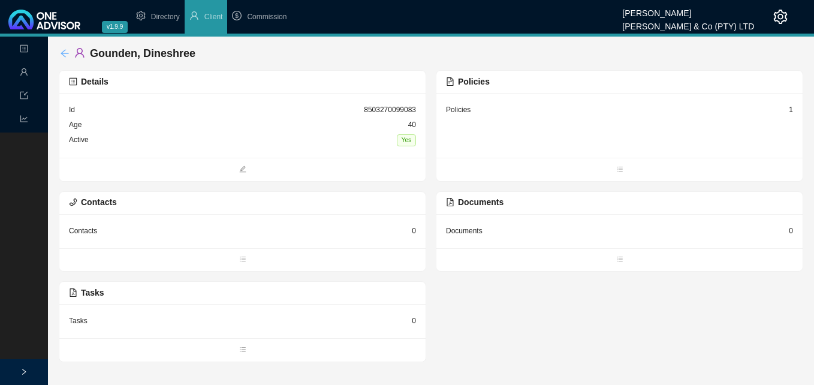
click at [64, 52] on icon "arrow-left" at bounding box center [65, 54] width 10 height 10
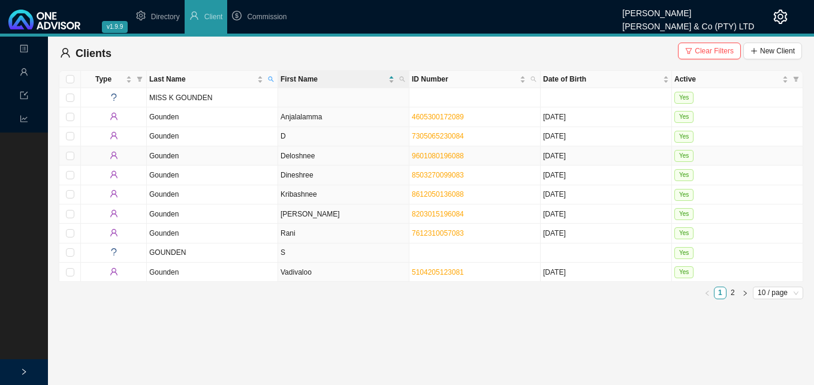
click at [334, 155] on td "Deloshnee" at bounding box center [343, 155] width 131 height 19
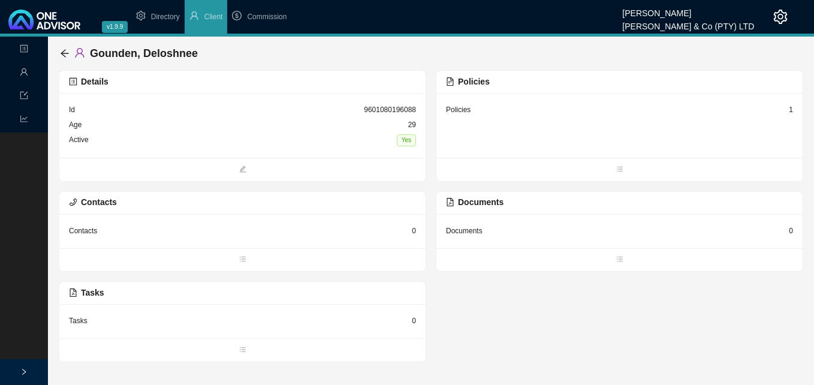
click at [582, 108] on div "1" at bounding box center [791, 110] width 4 height 12
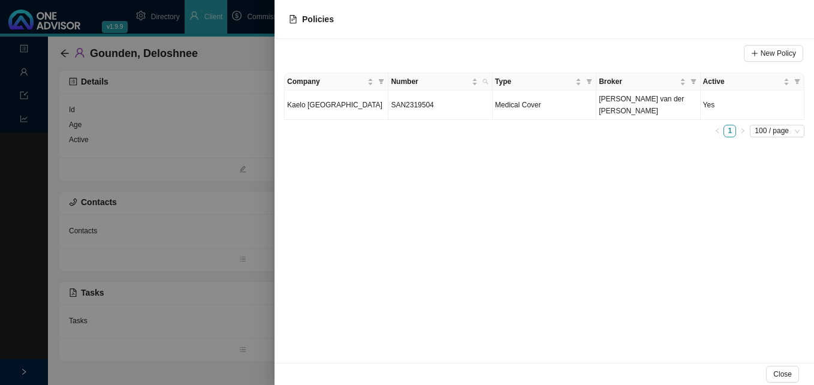
click at [209, 186] on div at bounding box center [407, 192] width 814 height 385
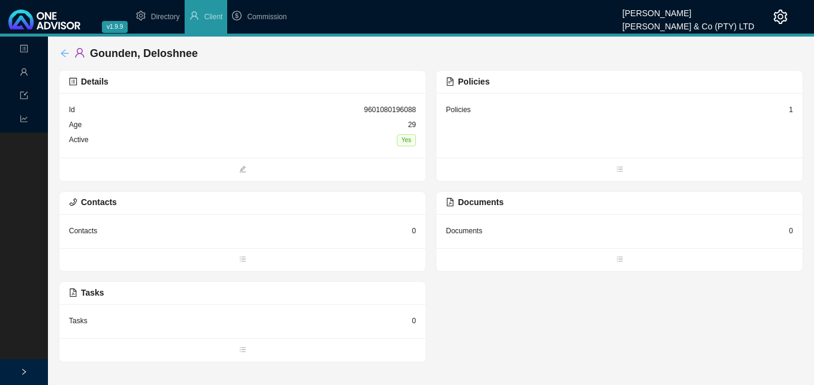
click at [63, 50] on icon "arrow-left" at bounding box center [65, 54] width 10 height 10
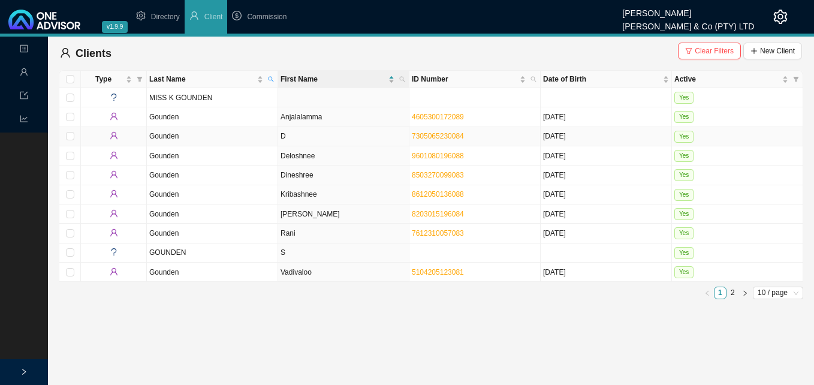
click at [320, 137] on td "D" at bounding box center [343, 136] width 131 height 19
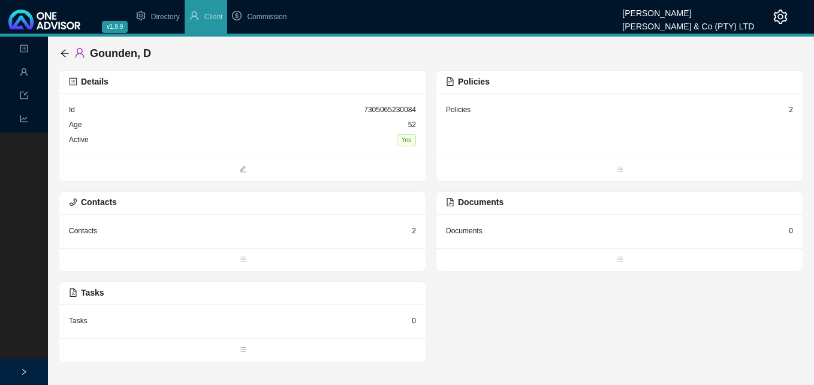
click at [582, 109] on div "Policies 2" at bounding box center [619, 110] width 347 height 15
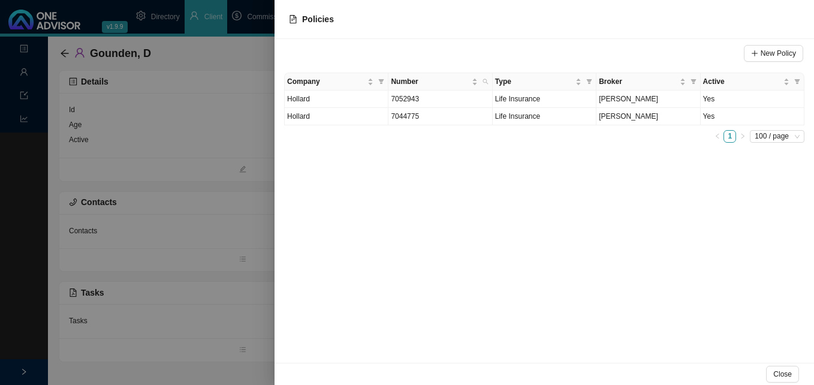
click at [235, 218] on div at bounding box center [407, 192] width 814 height 385
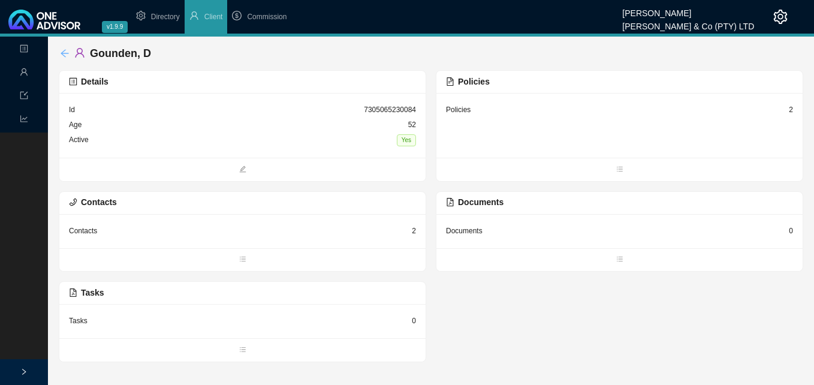
click at [69, 52] on icon "arrow-left" at bounding box center [65, 54] width 10 height 10
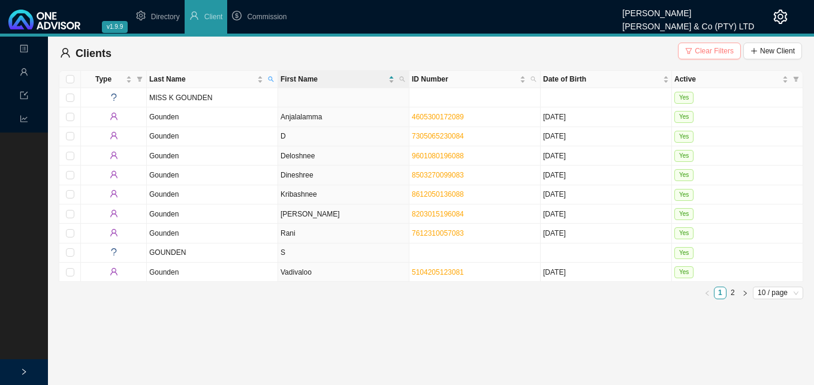
click at [582, 52] on span "Clear Filters" at bounding box center [714, 51] width 39 height 12
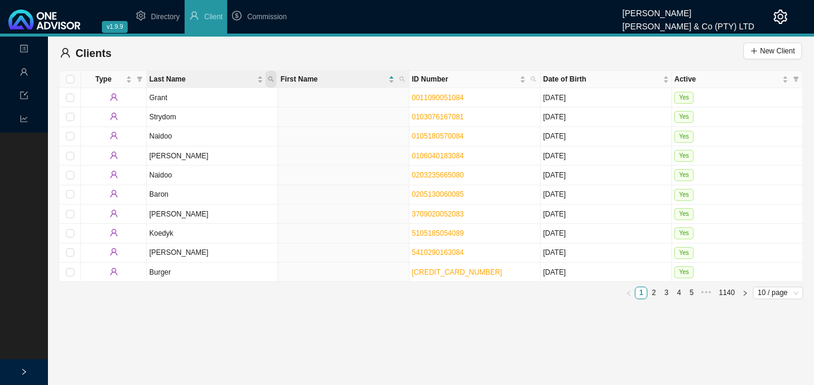
click at [273, 81] on icon "search" at bounding box center [271, 79] width 6 height 6
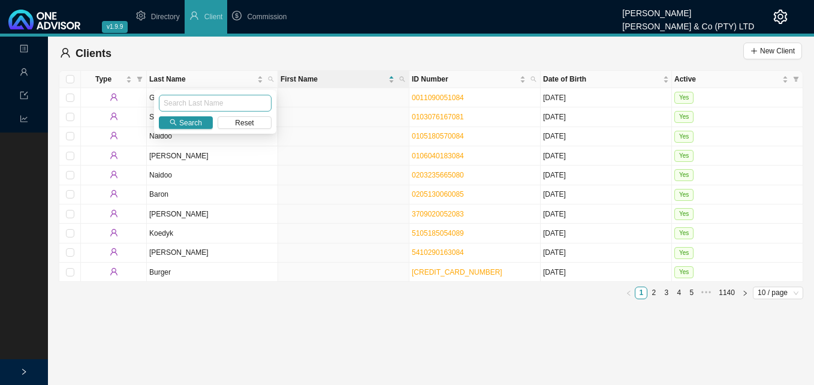
drag, startPoint x: 244, startPoint y: 100, endPoint x: 237, endPoint y: 102, distance: 7.6
click at [243, 100] on input "text" at bounding box center [215, 103] width 113 height 17
type input "mihos"
click at [190, 118] on span "Search" at bounding box center [190, 123] width 23 height 12
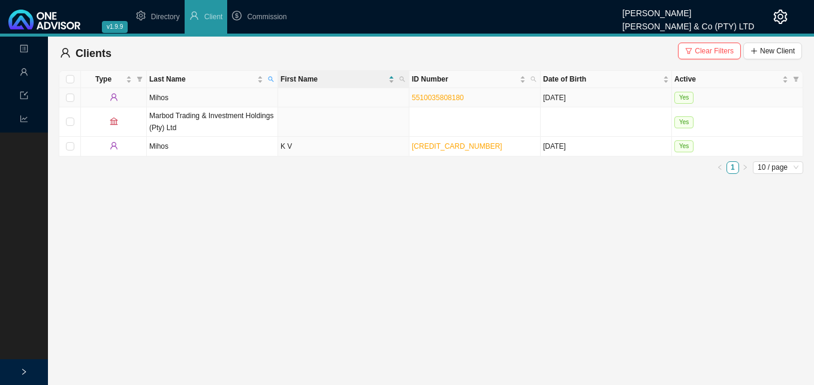
click at [362, 100] on td at bounding box center [343, 97] width 131 height 19
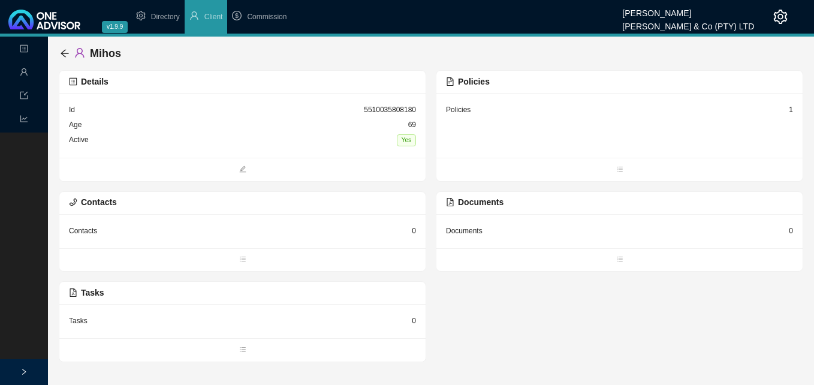
click at [582, 112] on div "1" at bounding box center [791, 110] width 4 height 12
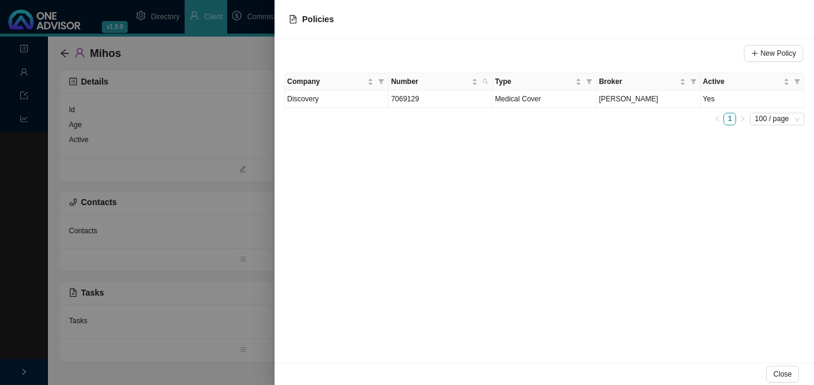
click at [177, 188] on div at bounding box center [407, 192] width 814 height 385
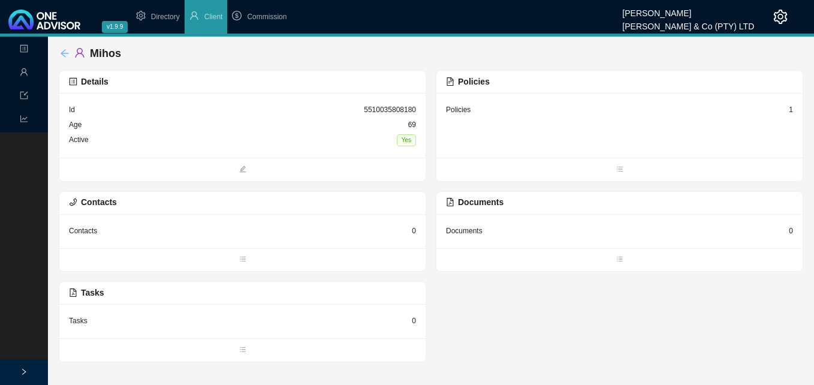
click at [64, 53] on icon "arrow-left" at bounding box center [65, 54] width 10 height 10
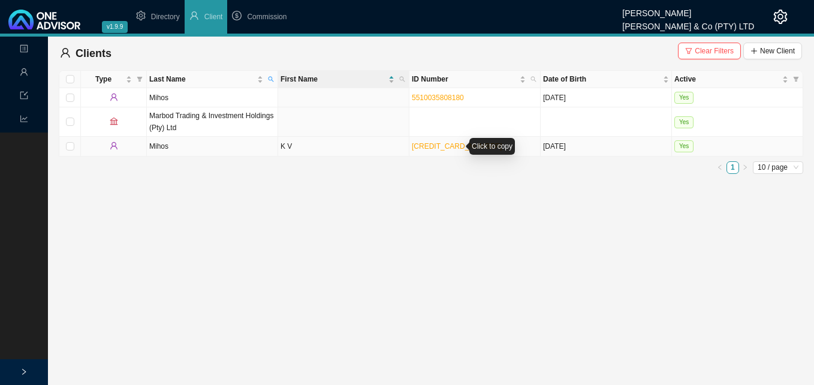
click at [420, 146] on link "[CREDIT_CARD_NUMBER]" at bounding box center [457, 146] width 91 height 8
click at [302, 148] on td "K V" at bounding box center [343, 146] width 131 height 19
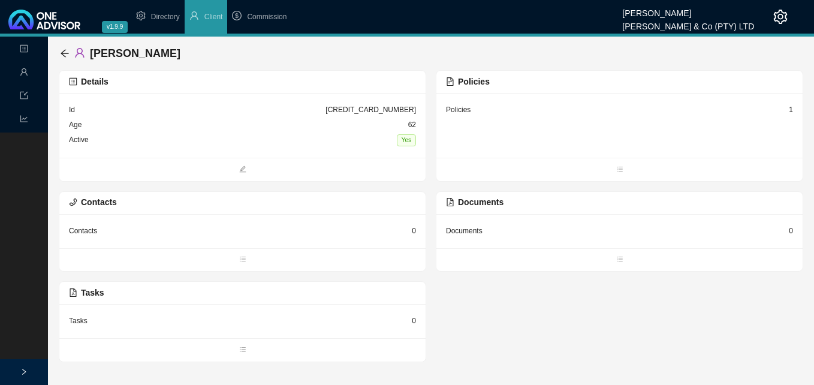
click at [324, 91] on div "Details" at bounding box center [242, 82] width 366 height 23
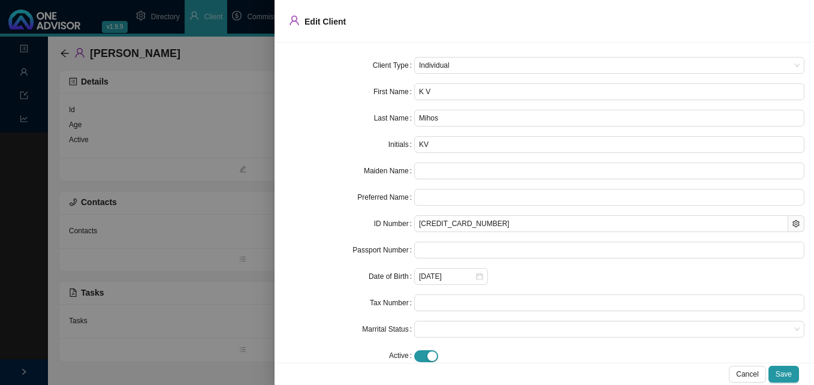
click at [171, 200] on div at bounding box center [407, 192] width 814 height 385
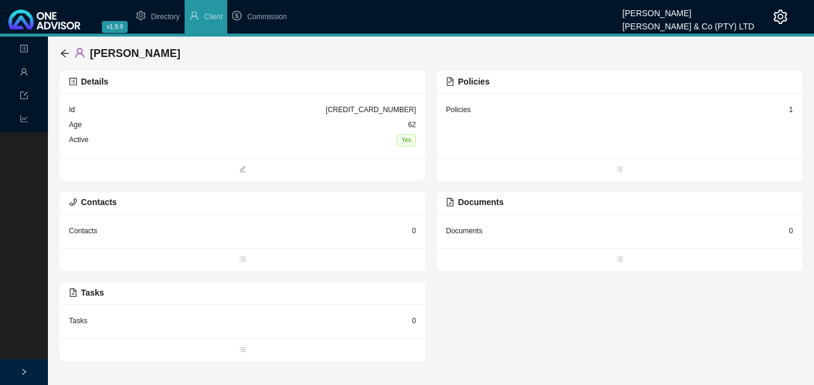
click at [582, 110] on div "Policies 1" at bounding box center [620, 125] width 366 height 65
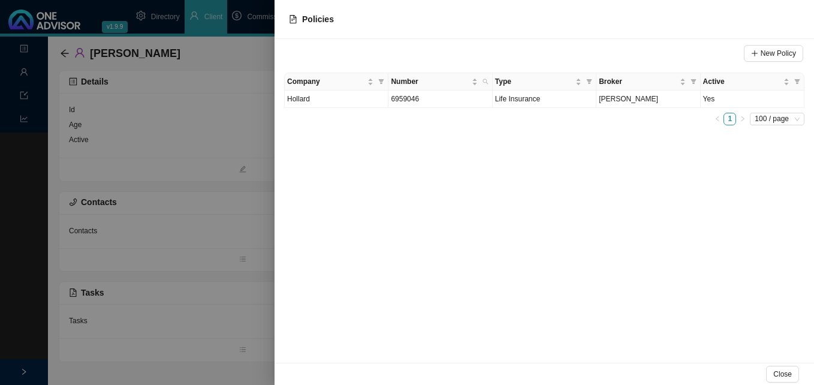
drag, startPoint x: 191, startPoint y: 266, endPoint x: 170, endPoint y: 239, distance: 34.2
click at [179, 250] on div at bounding box center [407, 192] width 814 height 385
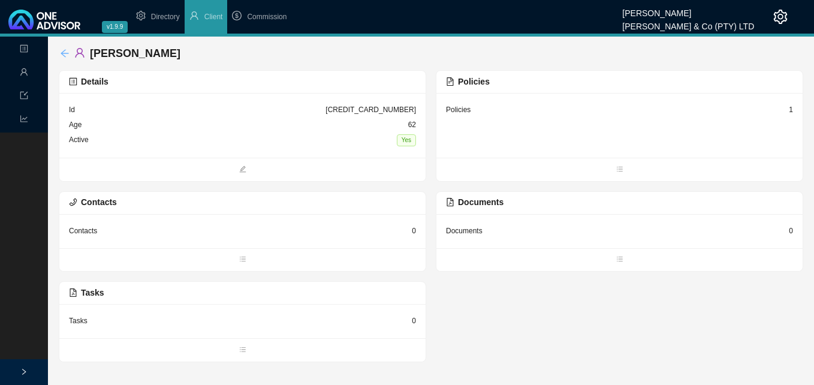
click at [64, 50] on icon "arrow-left" at bounding box center [65, 54] width 10 height 10
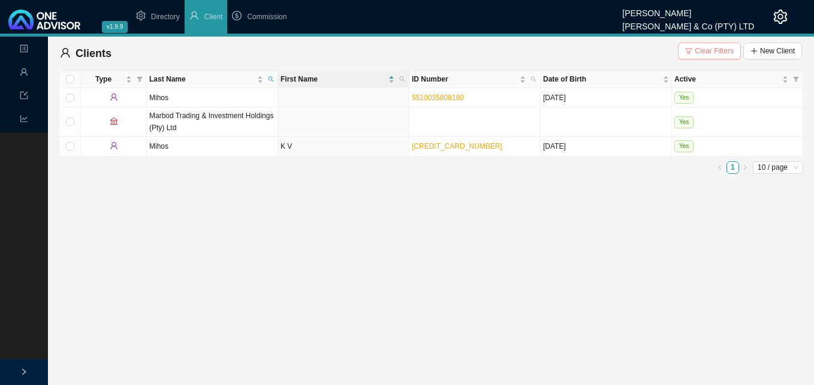
click at [582, 49] on span "Clear Filters" at bounding box center [714, 51] width 39 height 12
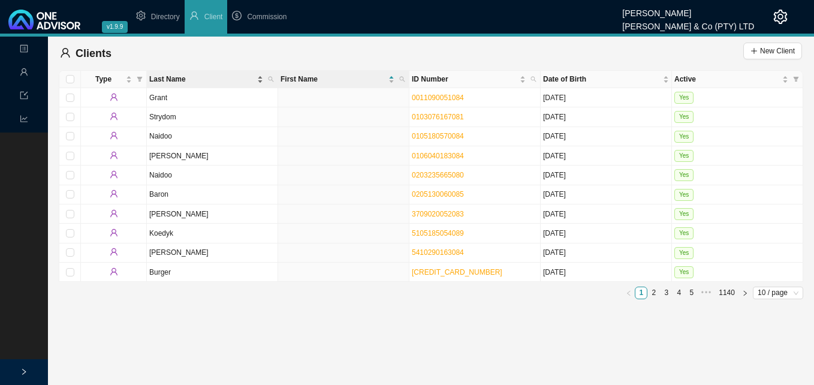
drag, startPoint x: 270, startPoint y: 77, endPoint x: 258, endPoint y: 81, distance: 12.5
click at [269, 77] on icon "search" at bounding box center [271, 79] width 6 height 6
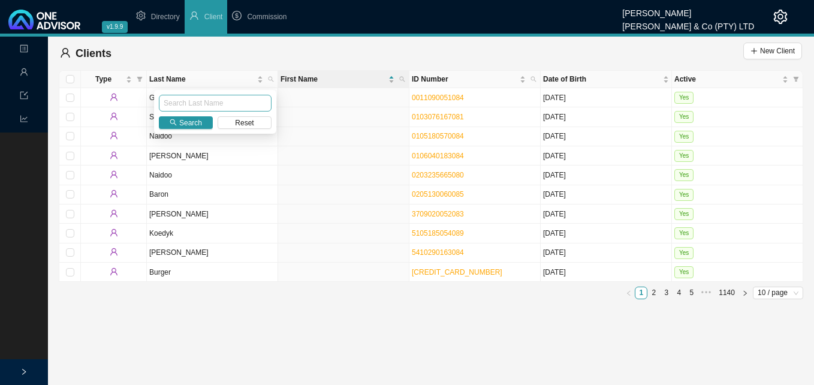
click at [233, 96] on input "text" at bounding box center [215, 103] width 113 height 17
type input "hooker"
click at [190, 122] on span "Search" at bounding box center [190, 123] width 23 height 12
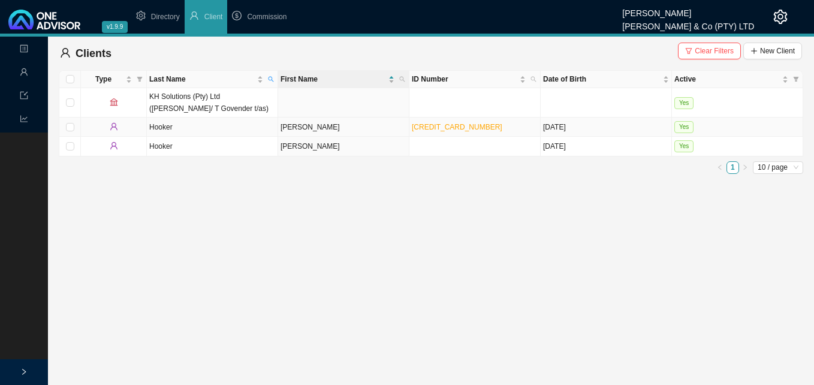
click at [321, 134] on td "[PERSON_NAME]" at bounding box center [343, 127] width 131 height 19
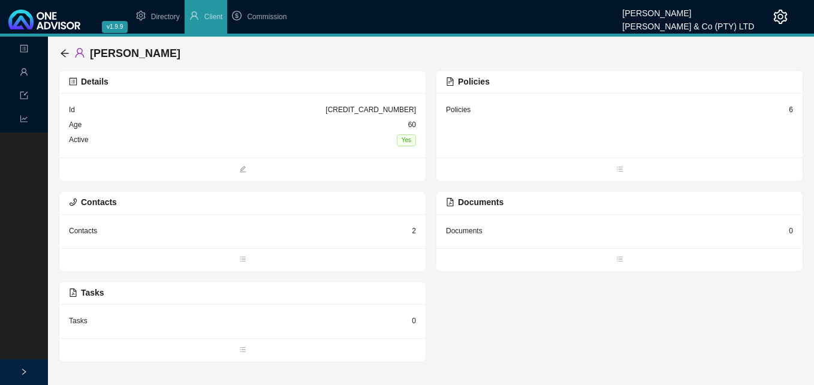
click at [582, 110] on div "6" at bounding box center [791, 110] width 4 height 12
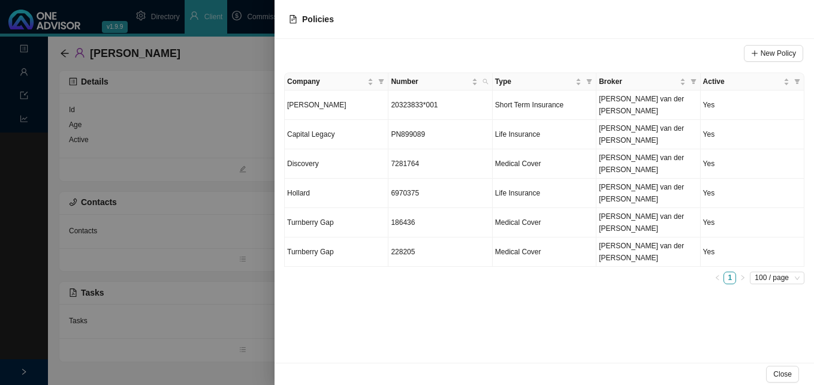
click at [259, 211] on div at bounding box center [407, 192] width 814 height 385
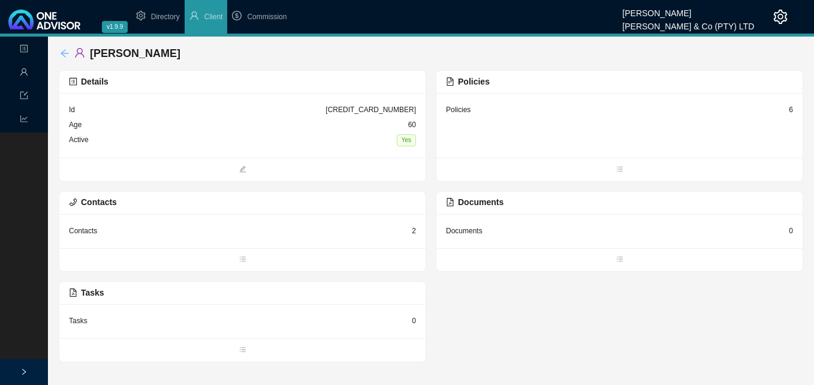
click at [61, 52] on icon "arrow-left" at bounding box center [65, 54] width 10 height 10
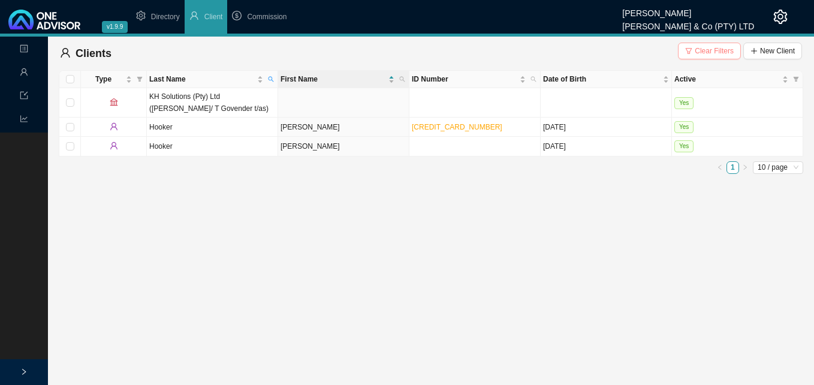
click at [582, 53] on span "Clear Filters" at bounding box center [714, 51] width 39 height 12
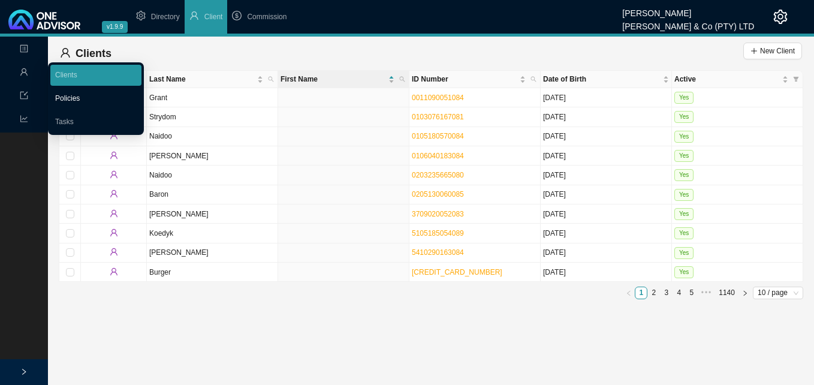
click at [61, 95] on link "Policies" at bounding box center [67, 98] width 25 height 8
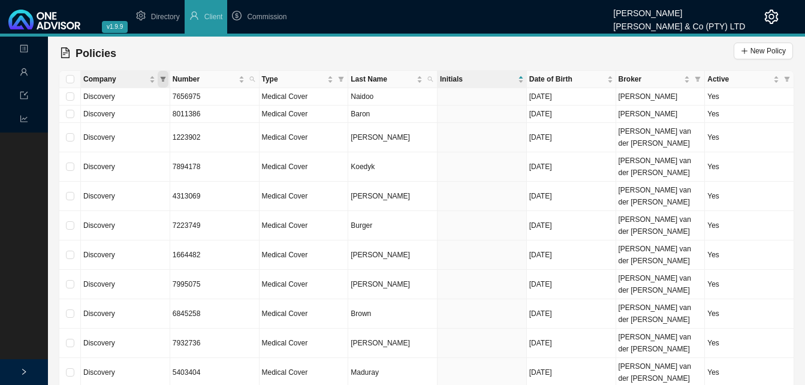
click at [163, 79] on icon "filter" at bounding box center [162, 79] width 5 height 5
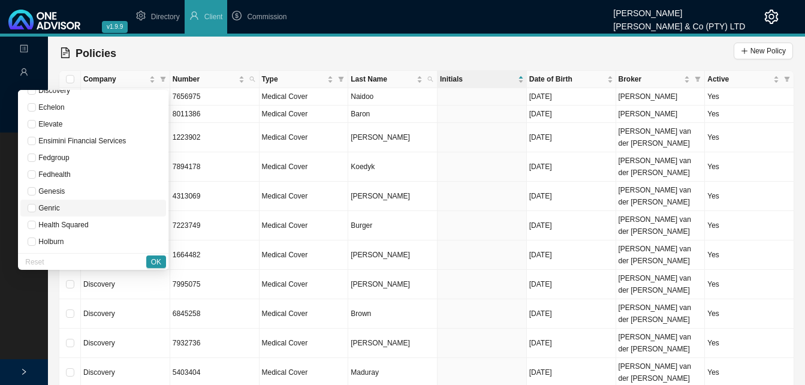
scroll to position [300, 0]
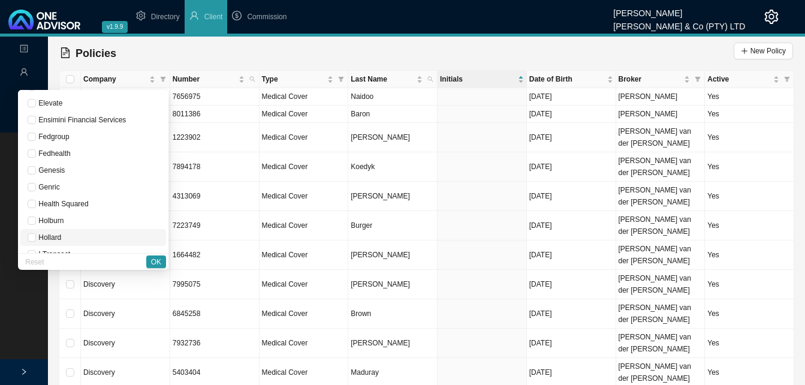
click at [115, 236] on span "Hollard" at bounding box center [93, 237] width 131 height 12
checkbox input "true"
click at [154, 261] on span "OK" at bounding box center [156, 262] width 10 height 12
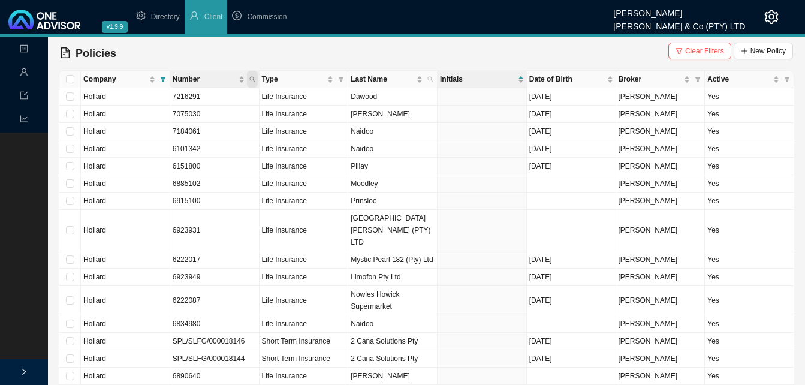
click at [251, 76] on icon "search" at bounding box center [252, 79] width 6 height 6
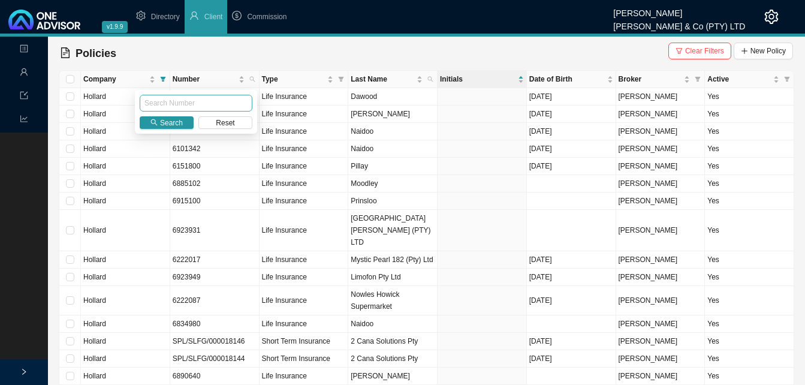
click at [224, 100] on input "text" at bounding box center [196, 103] width 113 height 17
type input "7075030"
click at [172, 122] on span "Search" at bounding box center [171, 123] width 23 height 12
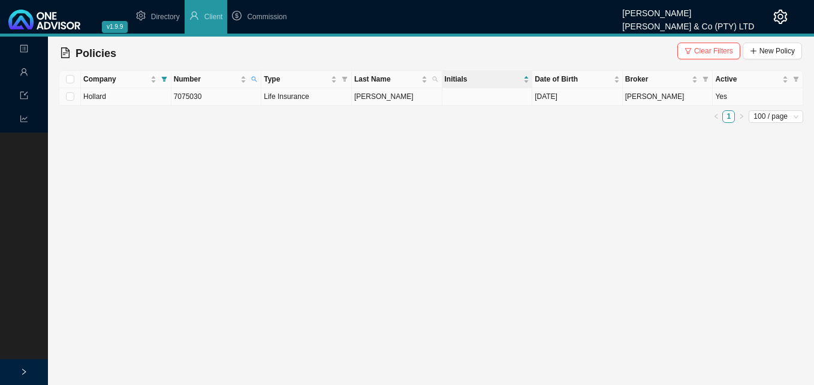
click at [274, 101] on td "Life Insurance" at bounding box center [306, 96] width 91 height 17
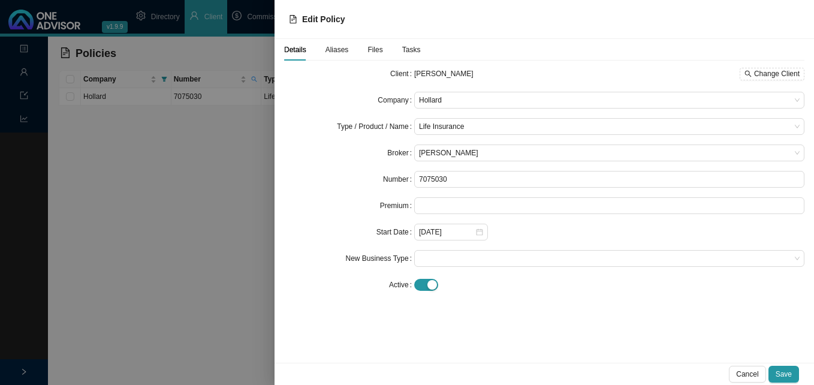
drag, startPoint x: 189, startPoint y: 157, endPoint x: 182, endPoint y: 142, distance: 15.8
click at [187, 153] on div at bounding box center [407, 192] width 814 height 385
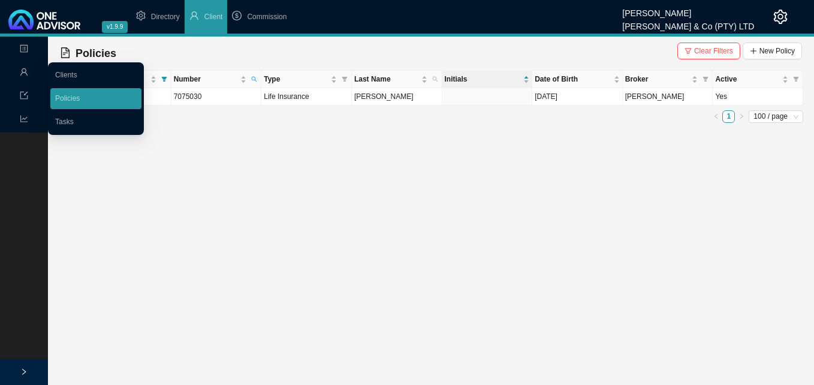
click at [25, 70] on icon "user" at bounding box center [24, 72] width 8 height 8
click at [68, 73] on link "Clients" at bounding box center [66, 75] width 22 height 8
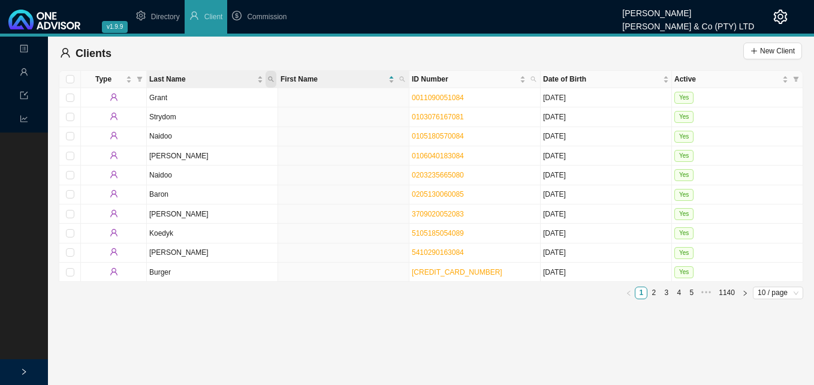
click at [268, 74] on span "Last Name" at bounding box center [271, 79] width 11 height 17
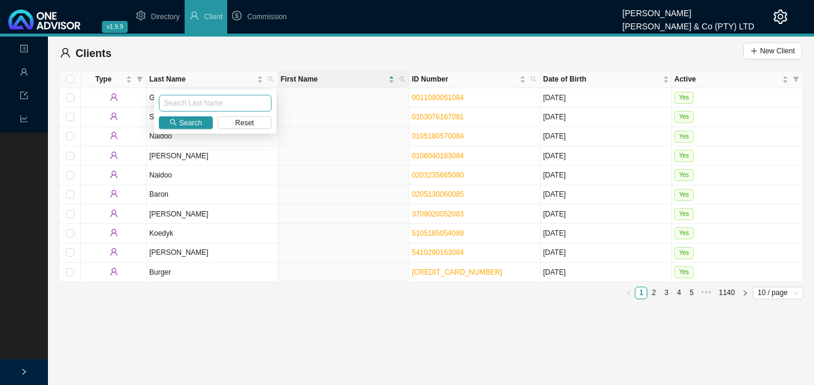
click at [241, 104] on input "text" at bounding box center [215, 103] width 113 height 17
type input "[PERSON_NAME]"
click at [192, 123] on span "Search" at bounding box center [190, 123] width 23 height 12
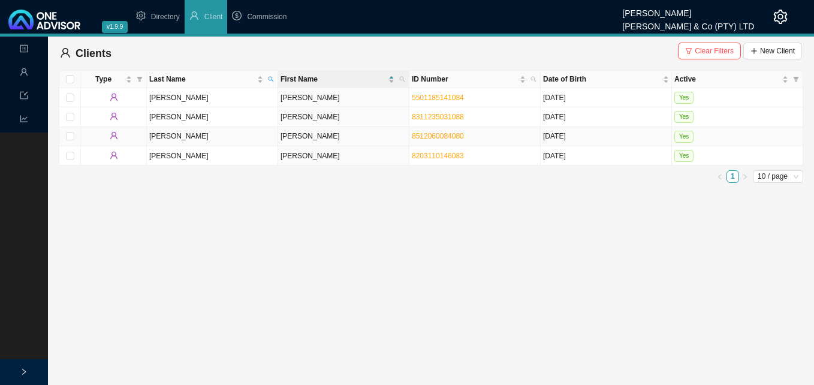
click at [288, 137] on td "[PERSON_NAME]" at bounding box center [343, 136] width 131 height 19
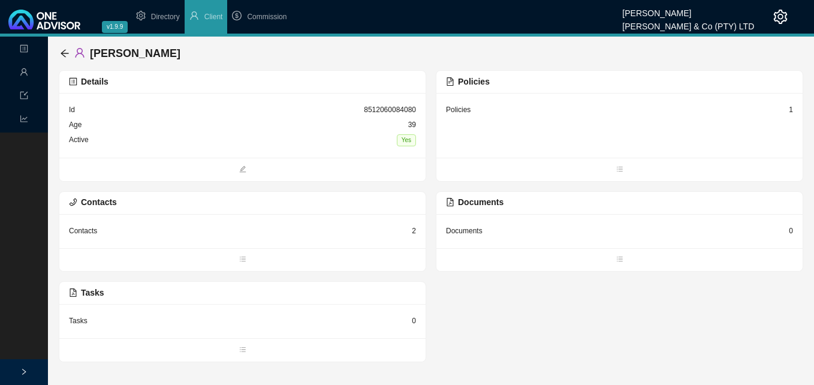
click at [582, 109] on div "1" at bounding box center [791, 110] width 4 height 12
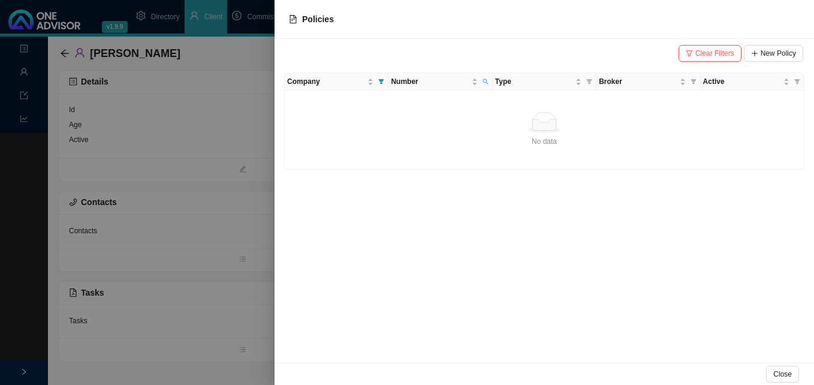
click at [218, 200] on div at bounding box center [407, 192] width 814 height 385
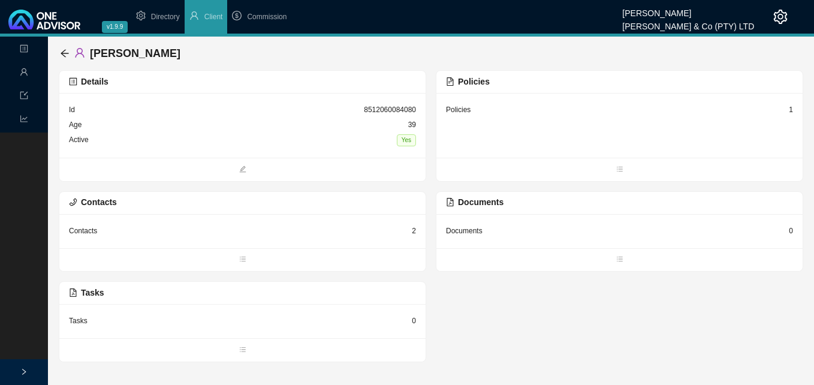
click at [582, 110] on div "Policies 1" at bounding box center [619, 110] width 347 height 15
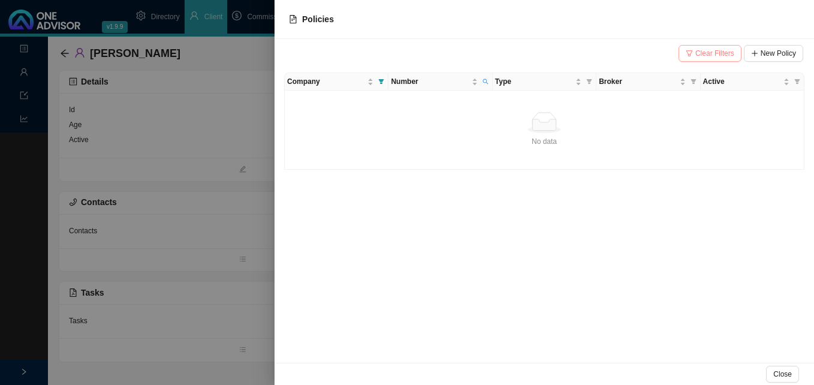
click at [582, 54] on span "Clear Filters" at bounding box center [715, 53] width 39 height 12
click at [264, 188] on div at bounding box center [407, 192] width 814 height 385
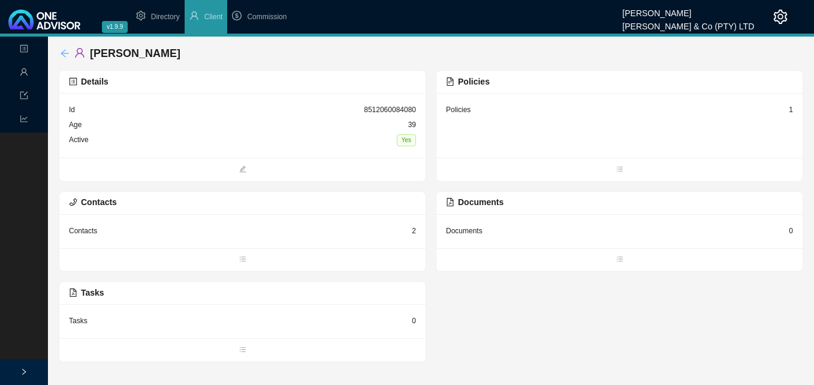
click at [65, 53] on icon "arrow-left" at bounding box center [65, 54] width 10 height 10
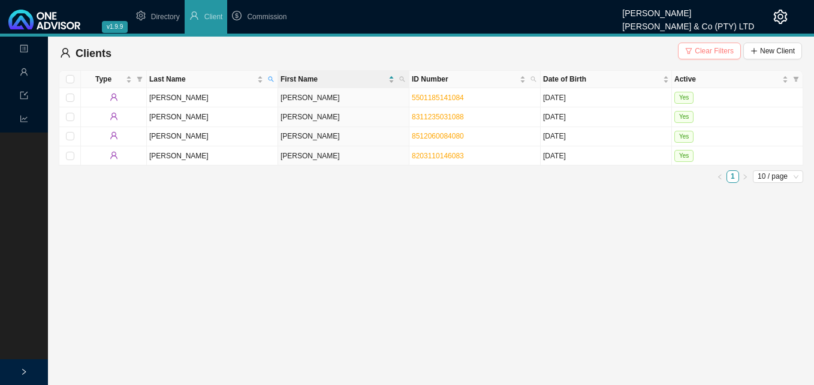
click at [582, 49] on span "Clear Filters" at bounding box center [714, 51] width 39 height 12
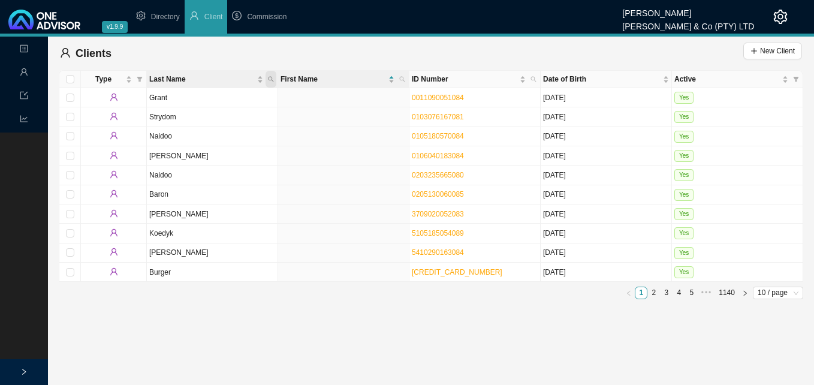
click at [275, 78] on span "Last Name" at bounding box center [271, 79] width 11 height 17
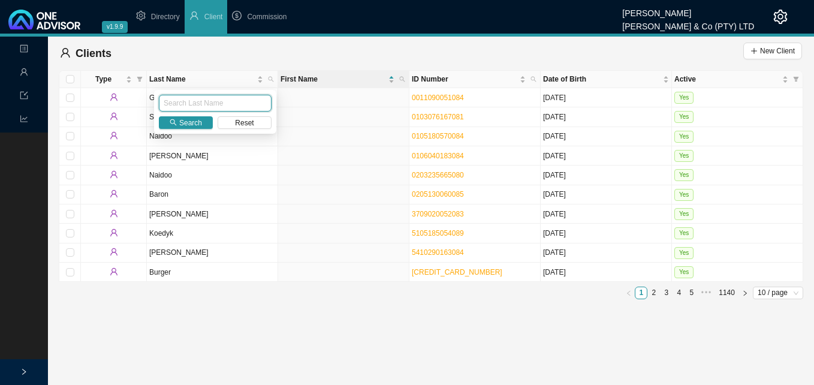
click at [251, 101] on input "text" at bounding box center [215, 103] width 113 height 17
type input "Harrisunker"
click at [181, 120] on span "Search" at bounding box center [190, 123] width 23 height 12
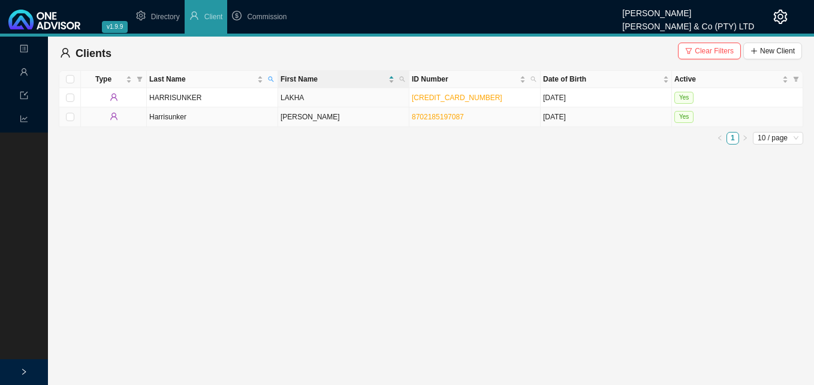
click at [285, 118] on td "[PERSON_NAME]" at bounding box center [343, 116] width 131 height 19
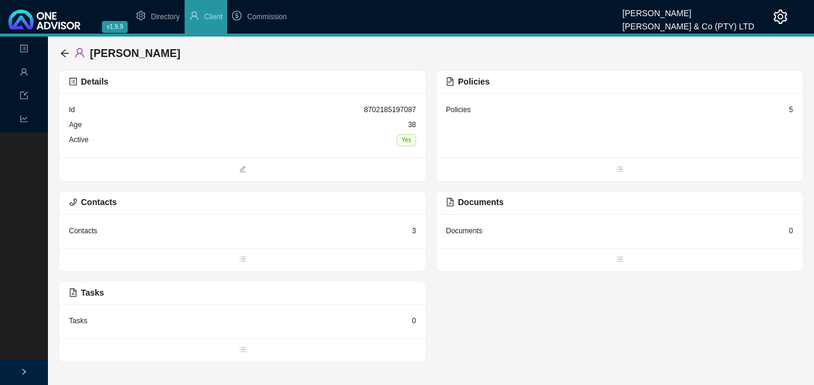
click at [582, 112] on div "Policies 5" at bounding box center [620, 125] width 366 height 65
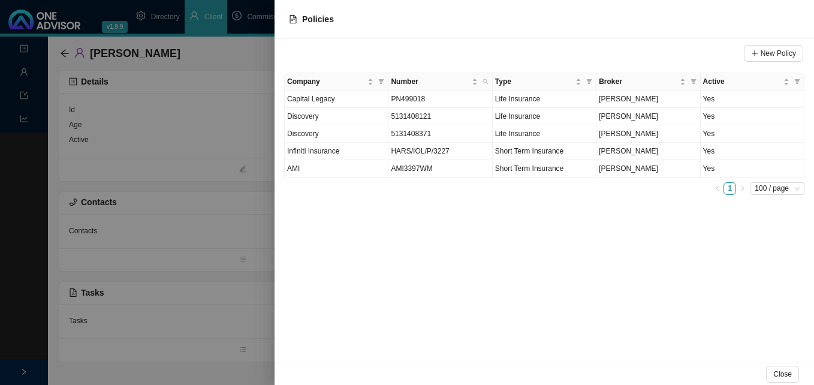
drag, startPoint x: 145, startPoint y: 125, endPoint x: 125, endPoint y: 111, distance: 24.5
click at [144, 125] on div at bounding box center [407, 192] width 814 height 385
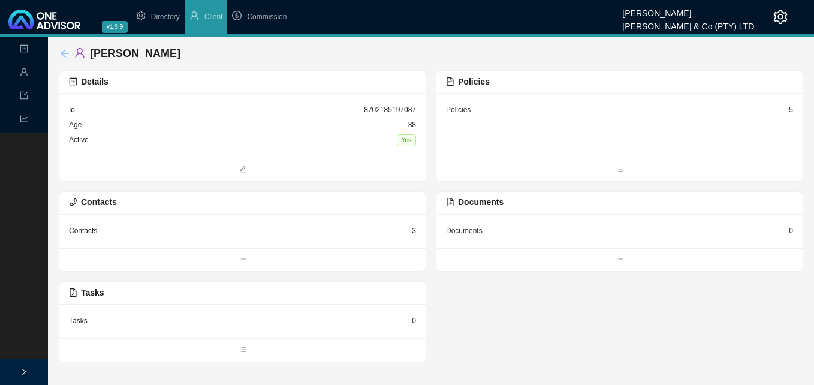
click at [64, 53] on icon "arrow-left" at bounding box center [65, 53] width 8 height 8
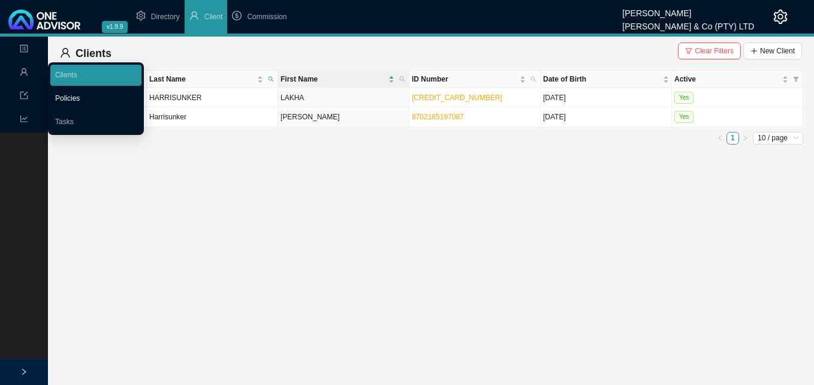
click at [73, 97] on link "Policies" at bounding box center [67, 98] width 25 height 8
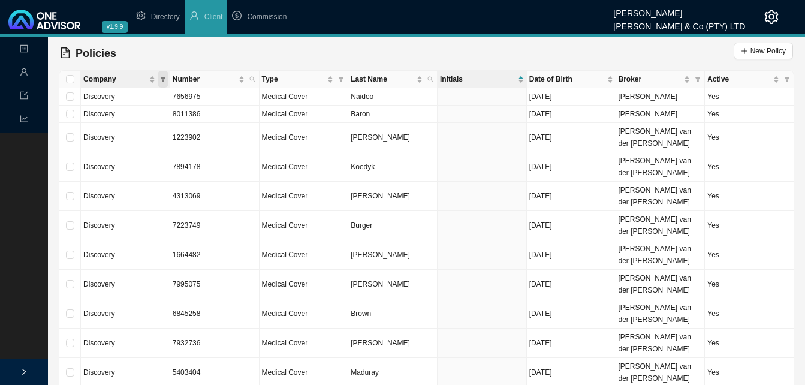
click at [159, 82] on span "Company" at bounding box center [163, 79] width 11 height 17
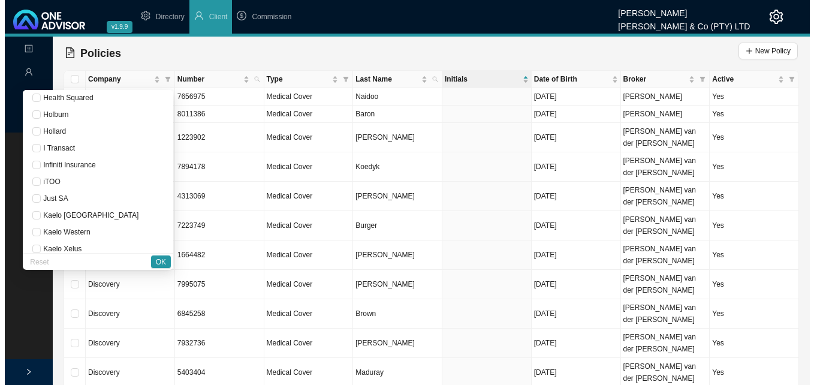
scroll to position [420, 0]
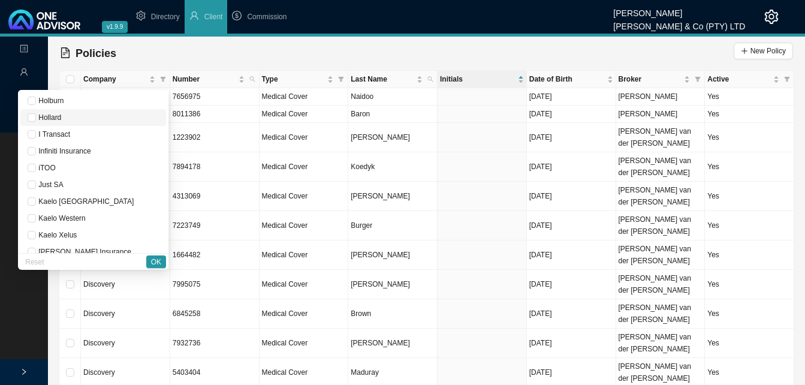
click at [96, 115] on span "Hollard" at bounding box center [93, 118] width 131 height 12
checkbox input "true"
click at [157, 261] on span "OK" at bounding box center [156, 262] width 10 height 12
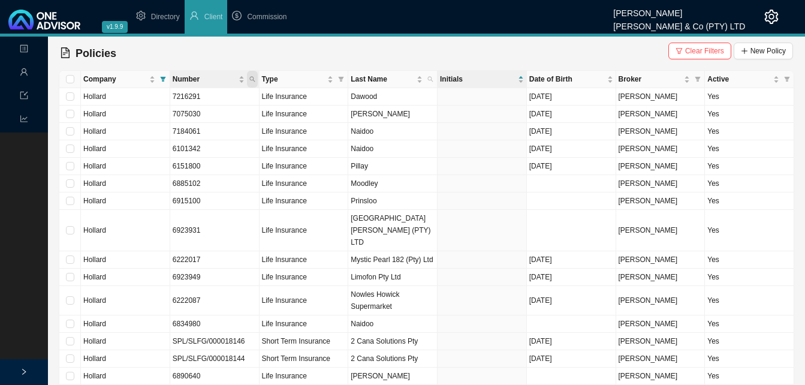
click at [249, 80] on icon "search" at bounding box center [252, 79] width 6 height 6
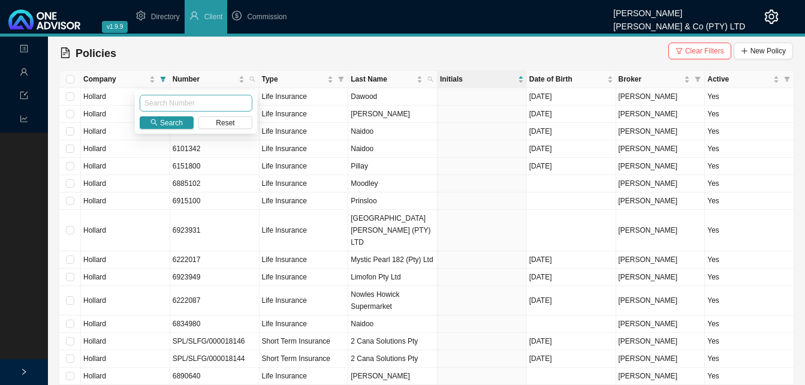
click at [235, 103] on input "text" at bounding box center [196, 103] width 113 height 17
type input "6865321"
click at [162, 121] on span "Search" at bounding box center [171, 123] width 23 height 12
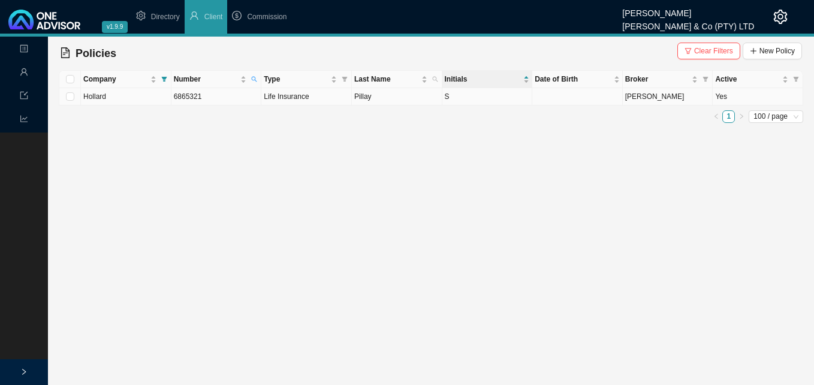
click at [196, 101] on td "6865321" at bounding box center [217, 96] width 91 height 17
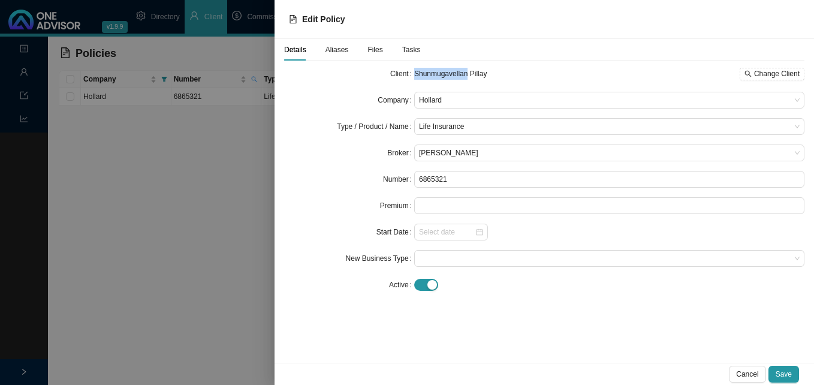
drag, startPoint x: 467, startPoint y: 70, endPoint x: 416, endPoint y: 70, distance: 51.6
click at [416, 70] on span "Shunmugavellan Pillay" at bounding box center [450, 74] width 73 height 8
drag, startPoint x: 416, startPoint y: 70, endPoint x: 425, endPoint y: 77, distance: 11.2
copy span "Shunmugavellan"
